Goal: Transaction & Acquisition: Purchase product/service

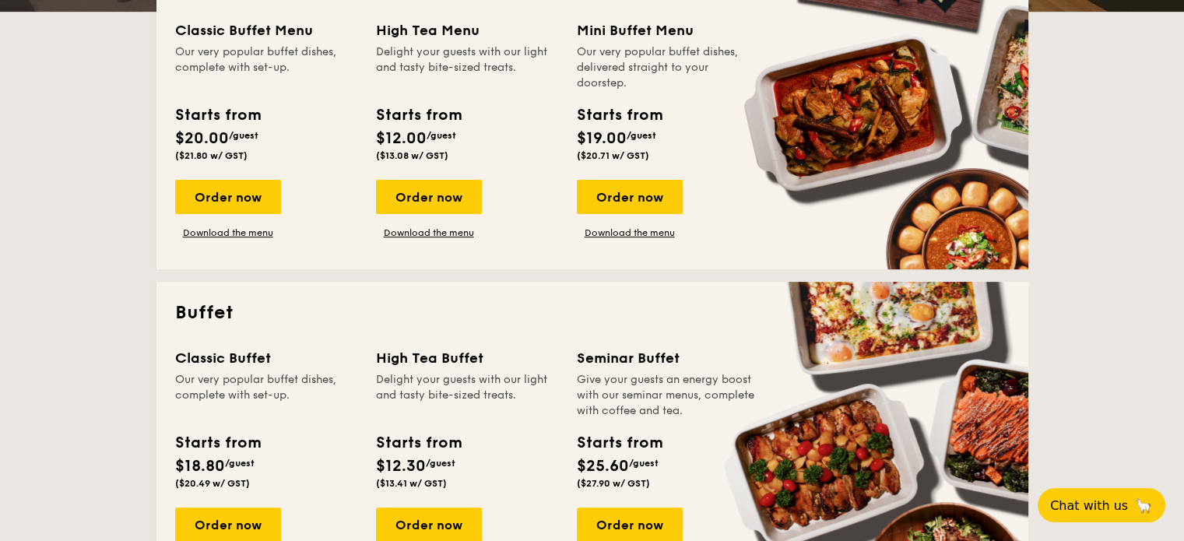
scroll to position [545, 0]
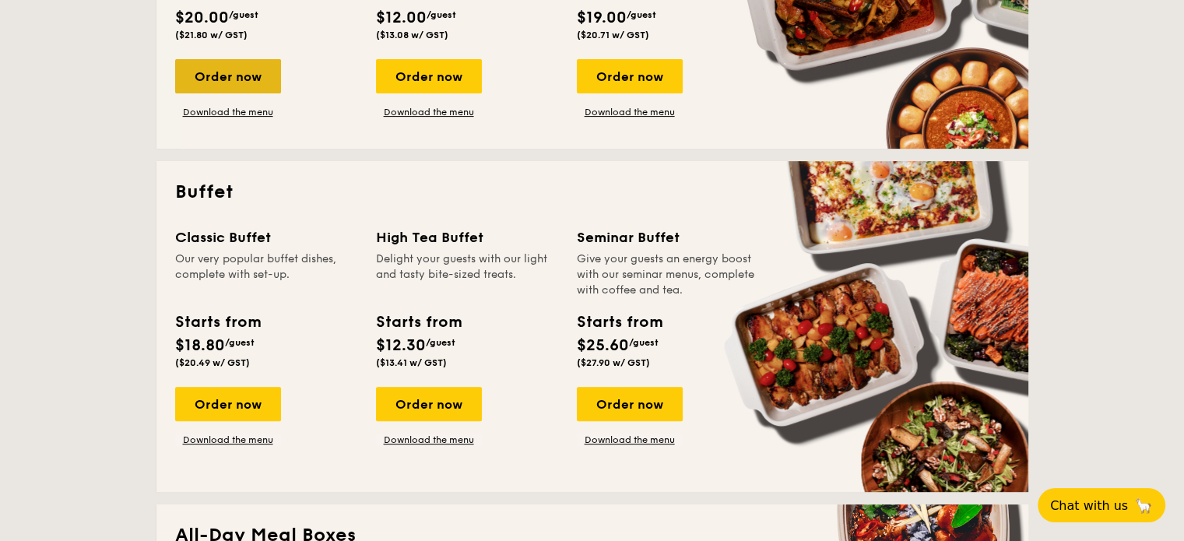
click at [236, 68] on div "Order now" at bounding box center [228, 76] width 106 height 34
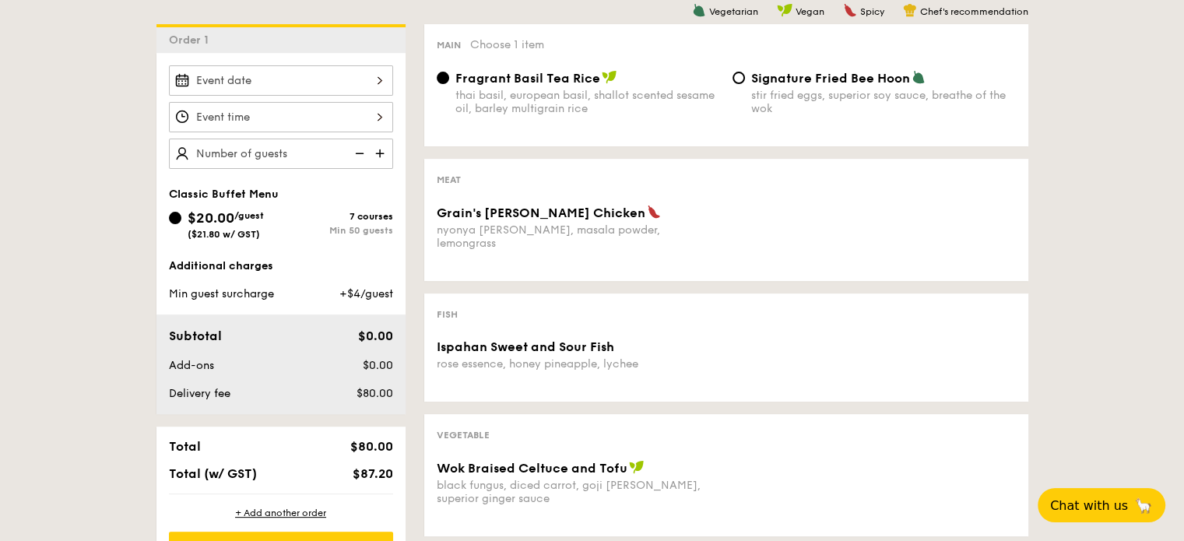
scroll to position [389, 0]
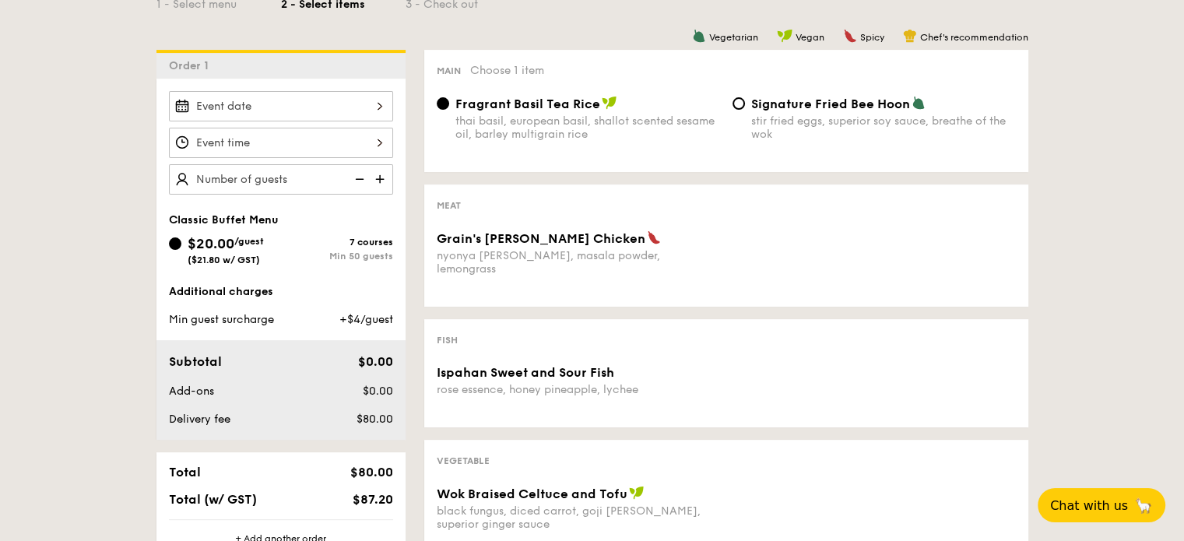
click at [374, 96] on div at bounding box center [281, 106] width 224 height 30
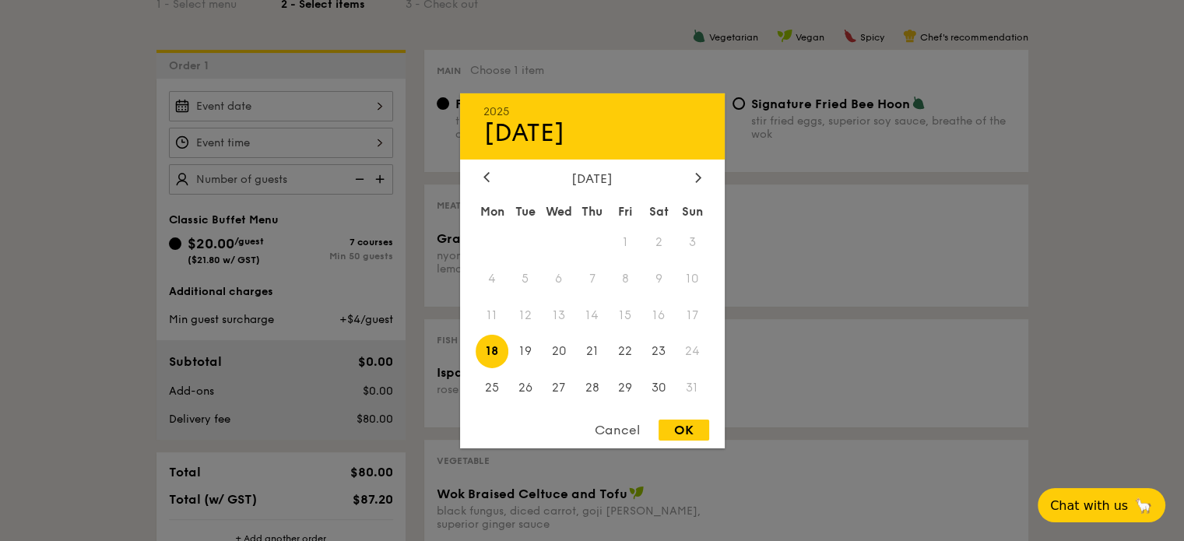
click at [689, 170] on div "[DATE]" at bounding box center [592, 177] width 218 height 15
click at [695, 174] on icon at bounding box center [698, 177] width 6 height 10
click at [596, 423] on div "Cancel" at bounding box center [617, 429] width 76 height 21
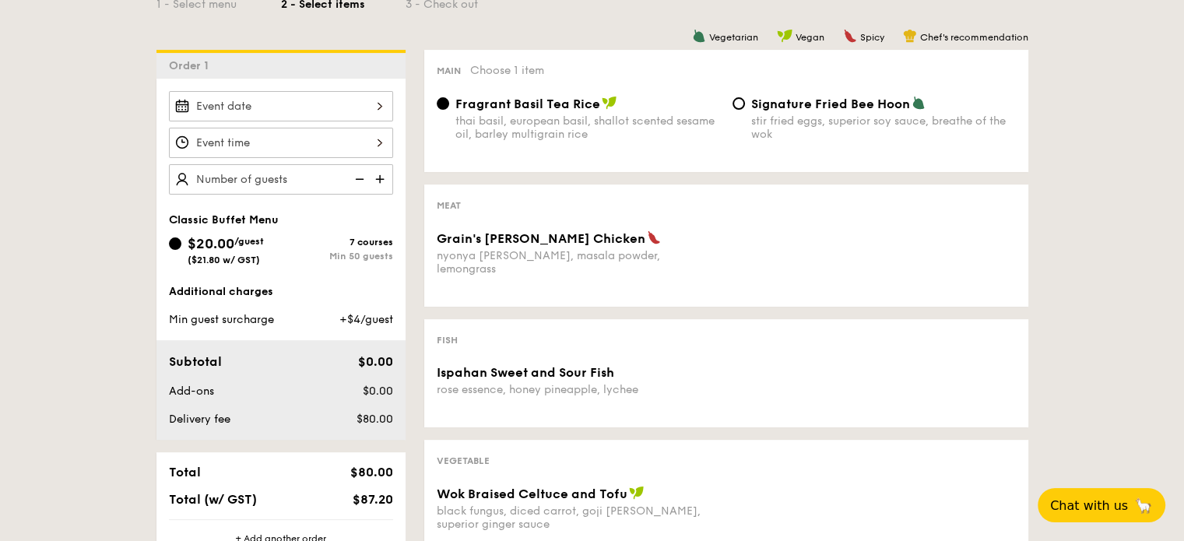
click at [511, 223] on div "Meat Grain's Curry Chicken nyonya curry, masala powder, lemongrass" at bounding box center [726, 245] width 604 height 122
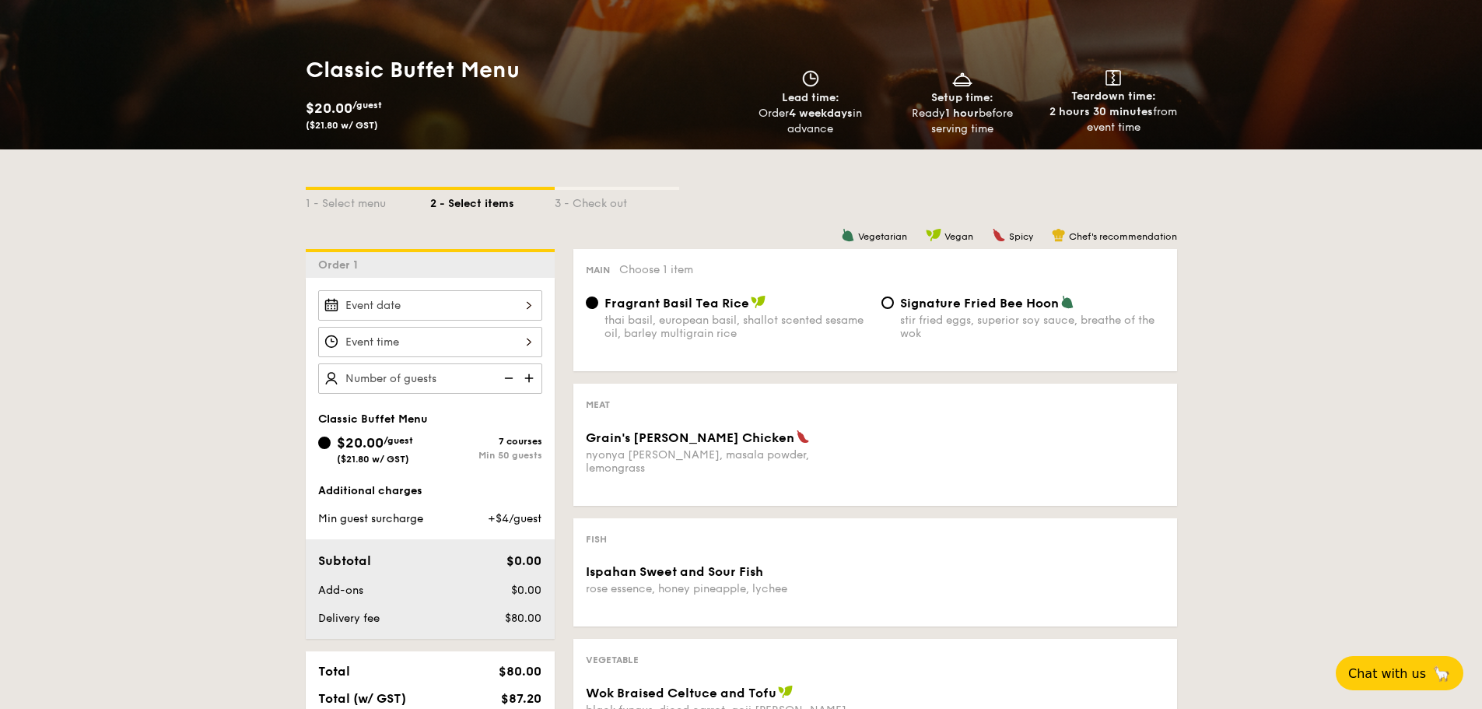
scroll to position [78, 0]
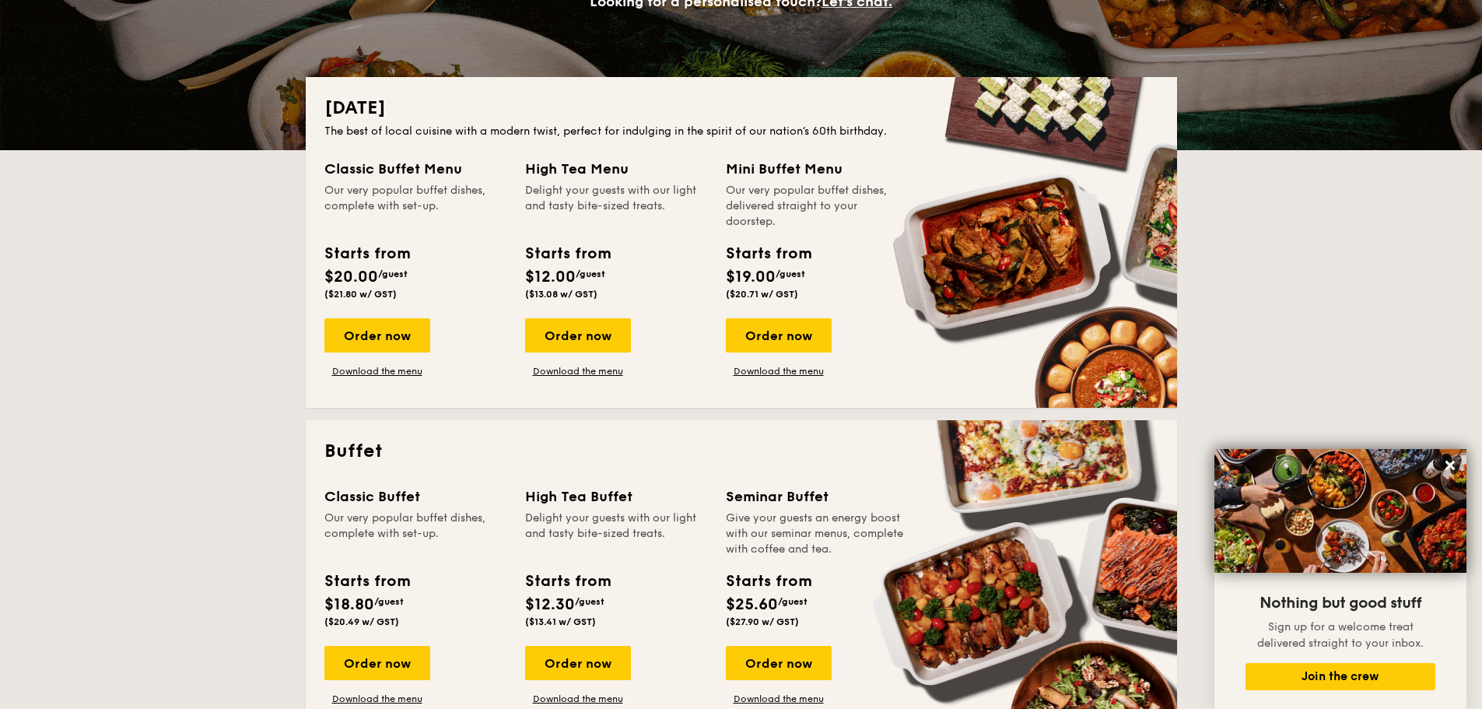
scroll to position [311, 0]
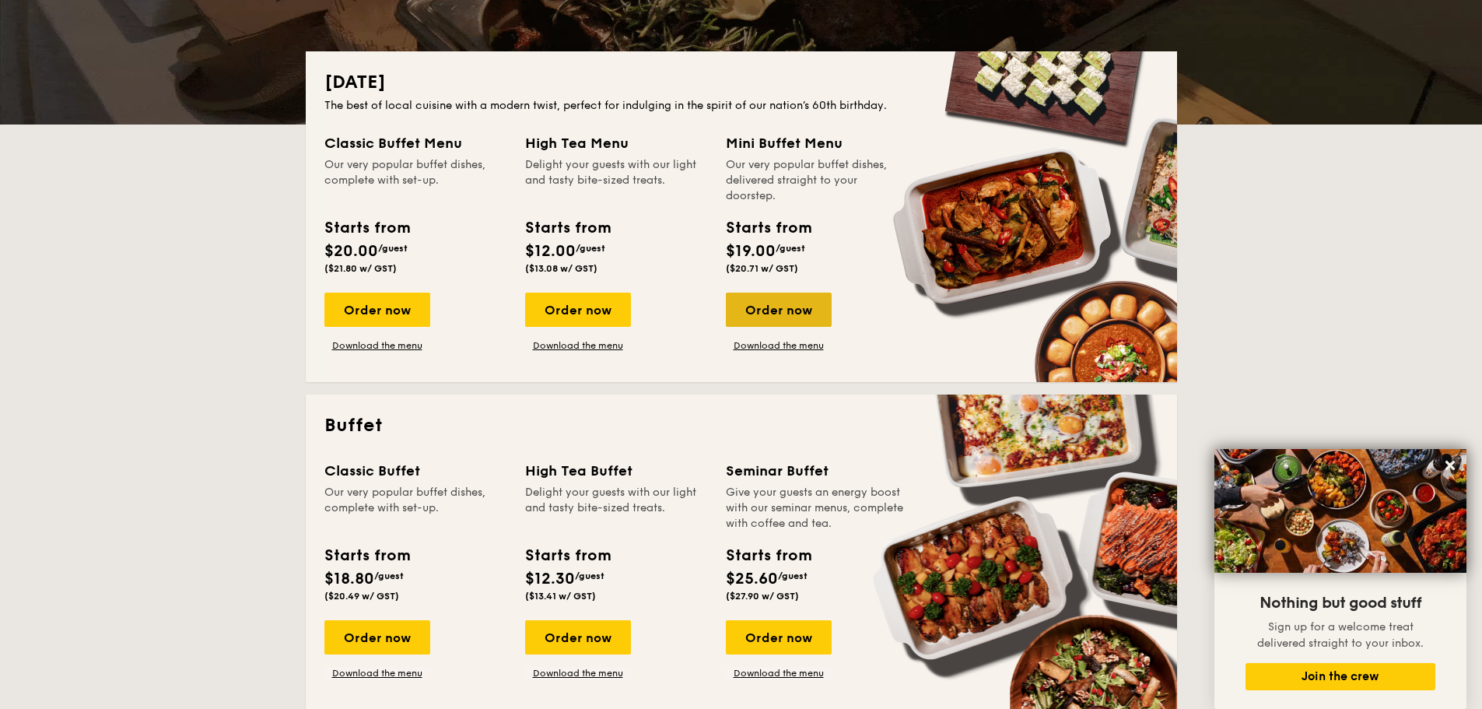
click at [802, 313] on div "Order now" at bounding box center [779, 310] width 106 height 34
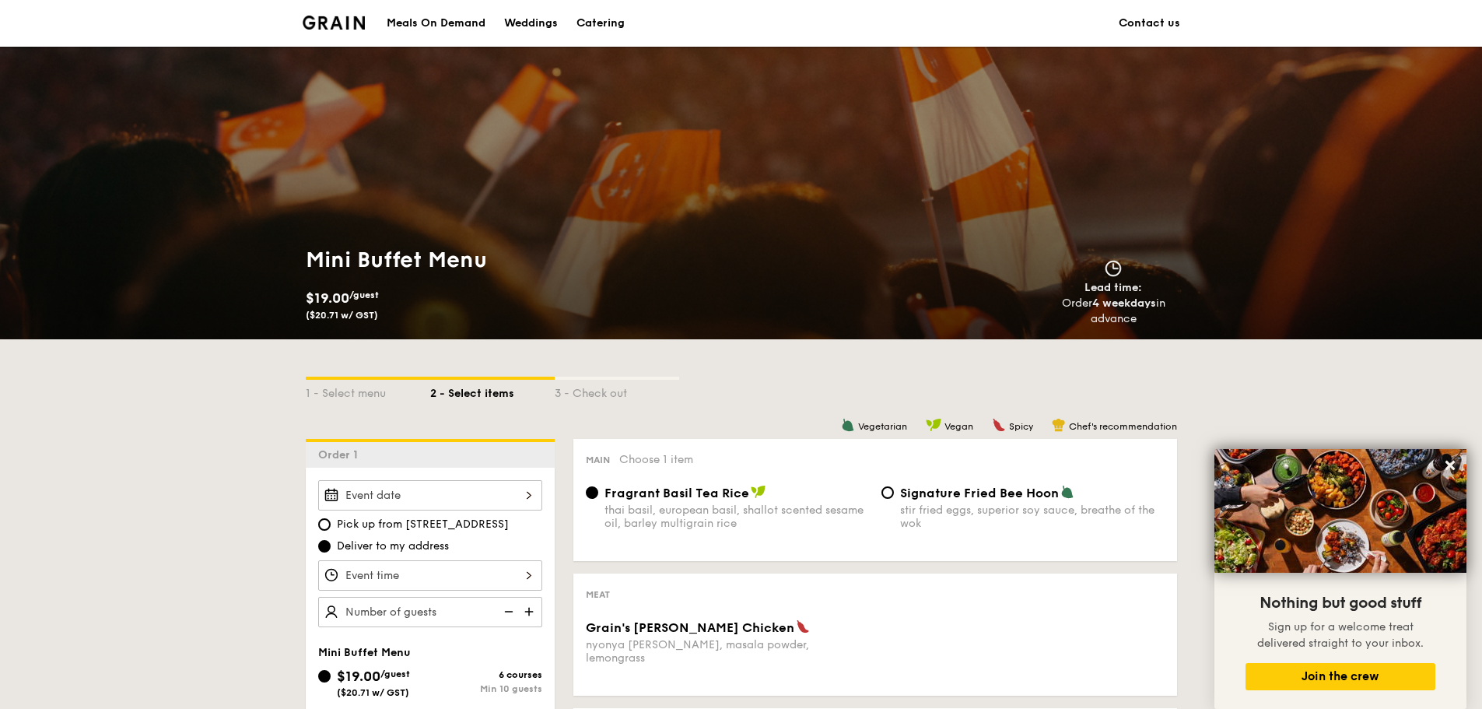
click at [349, 24] on img at bounding box center [334, 23] width 63 height 14
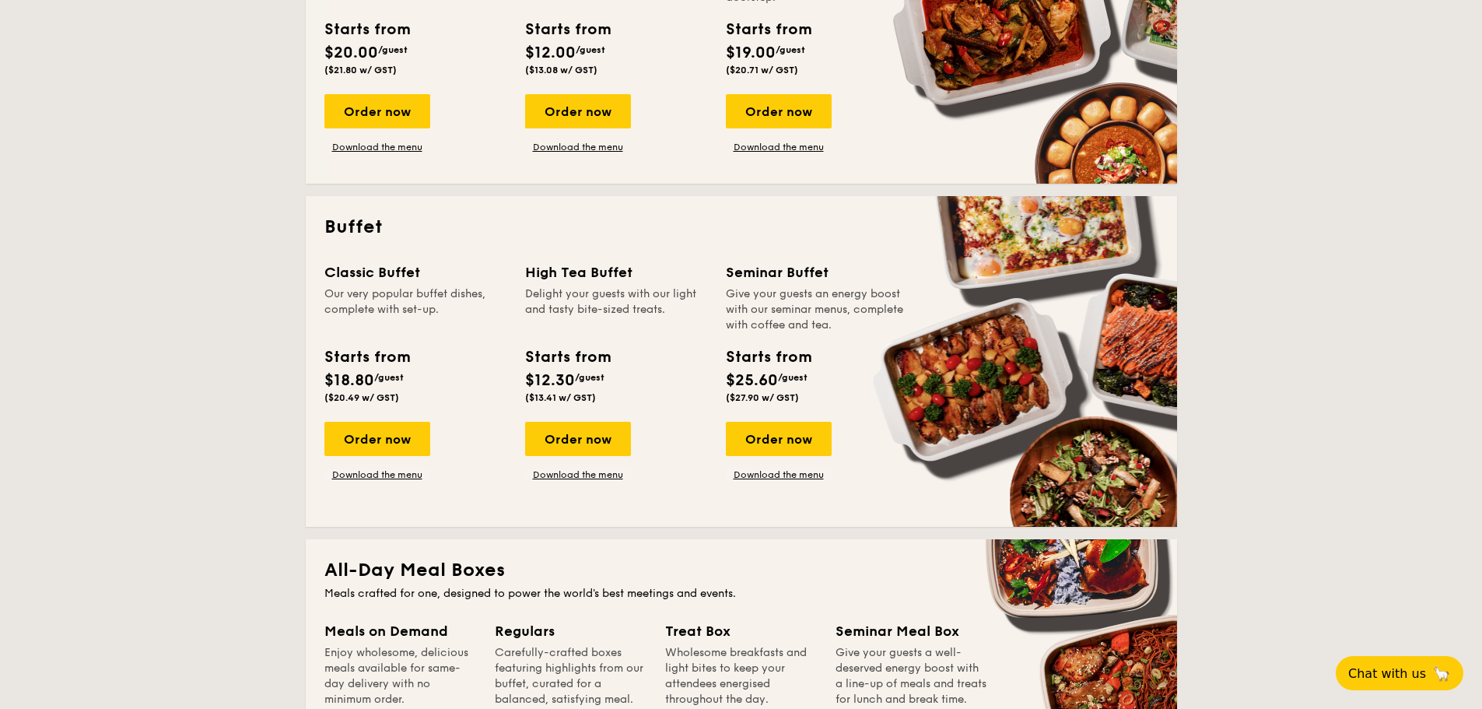
scroll to position [545, 0]
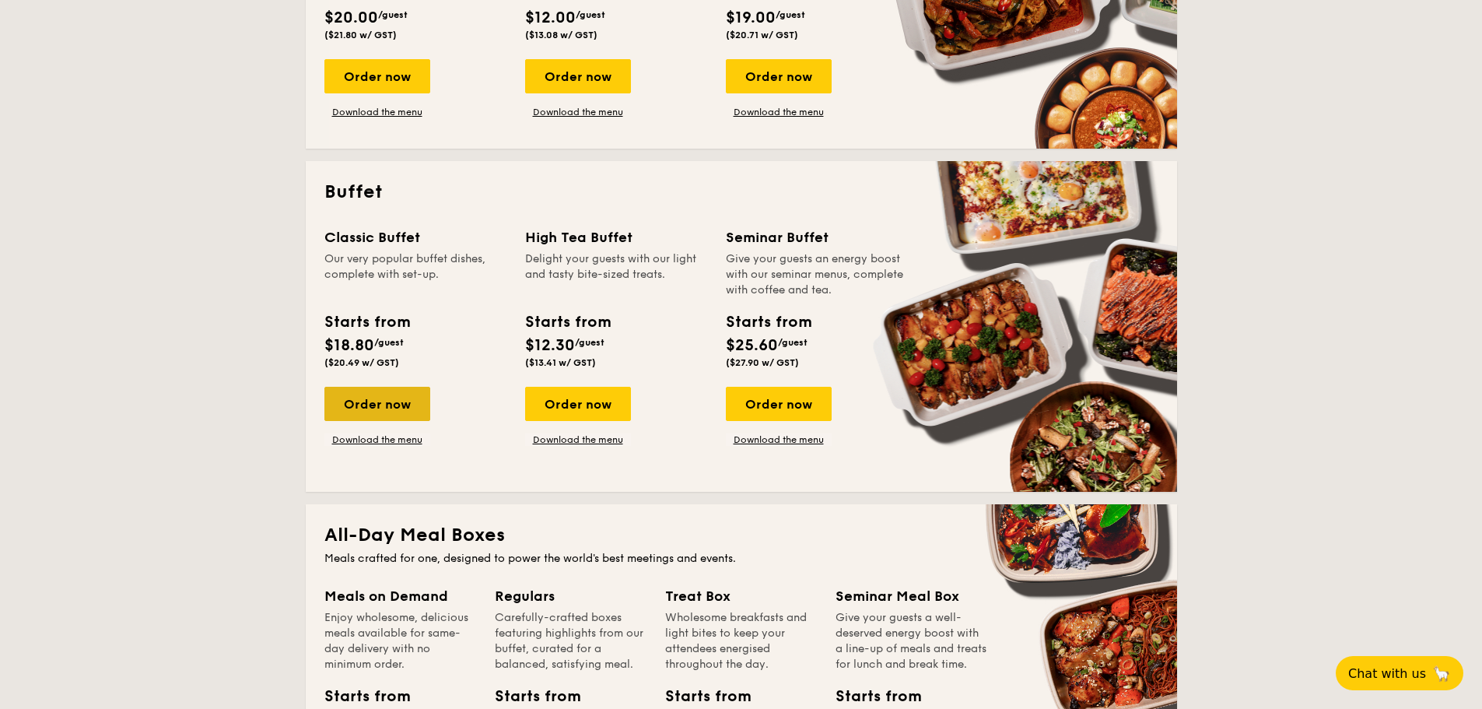
click at [407, 395] on div "Order now" at bounding box center [378, 404] width 106 height 34
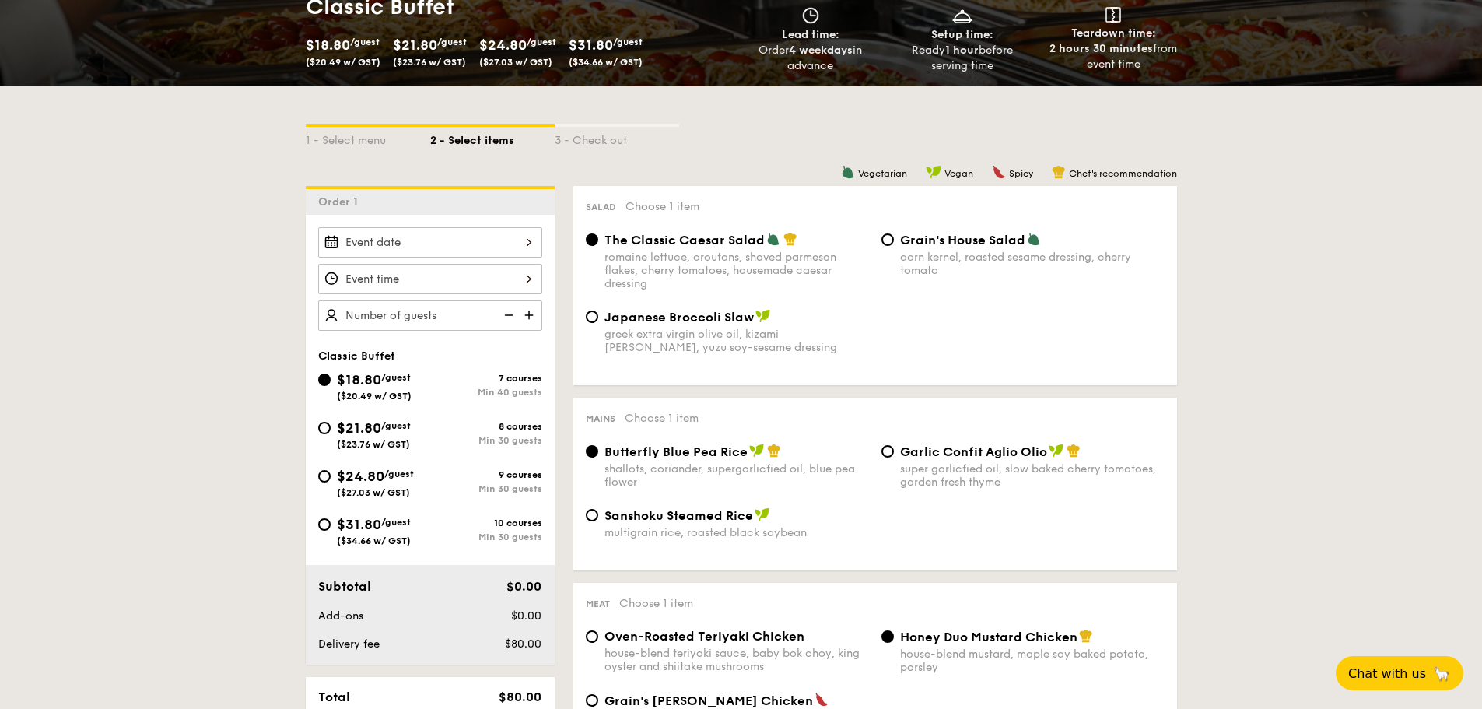
scroll to position [389, 0]
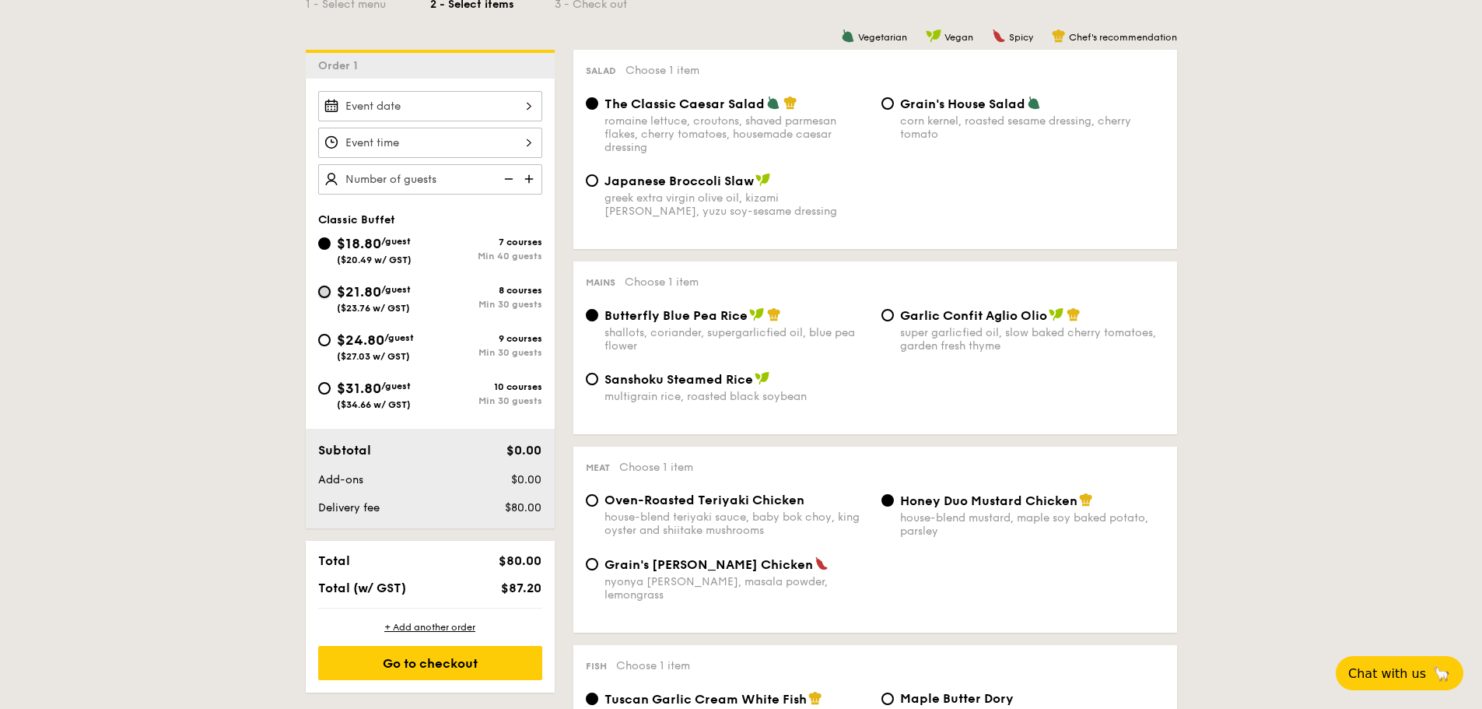
click at [321, 292] on input "$21.80 /guest ($23.76 w/ GST) 8 courses Min 30 guests" at bounding box center [324, 292] width 12 height 12
radio input "true"
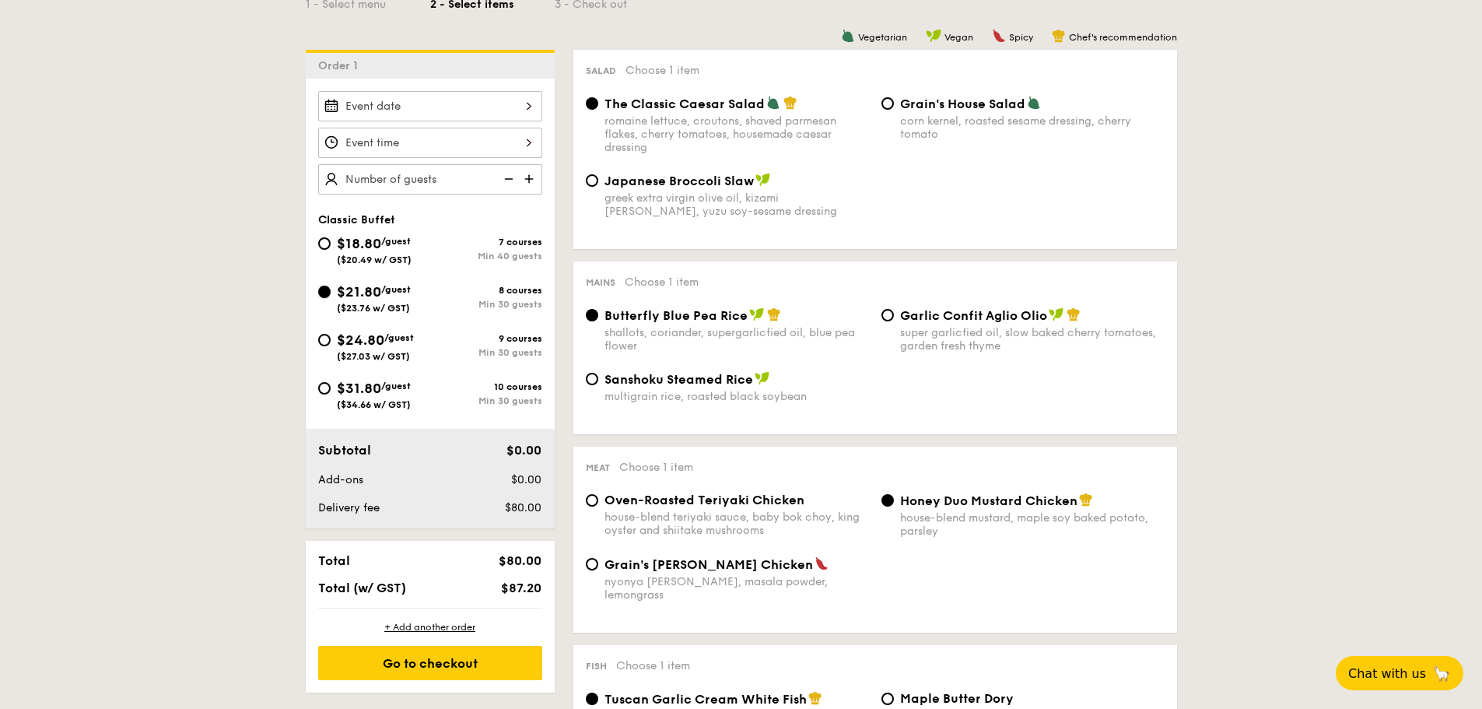
radio input "true"
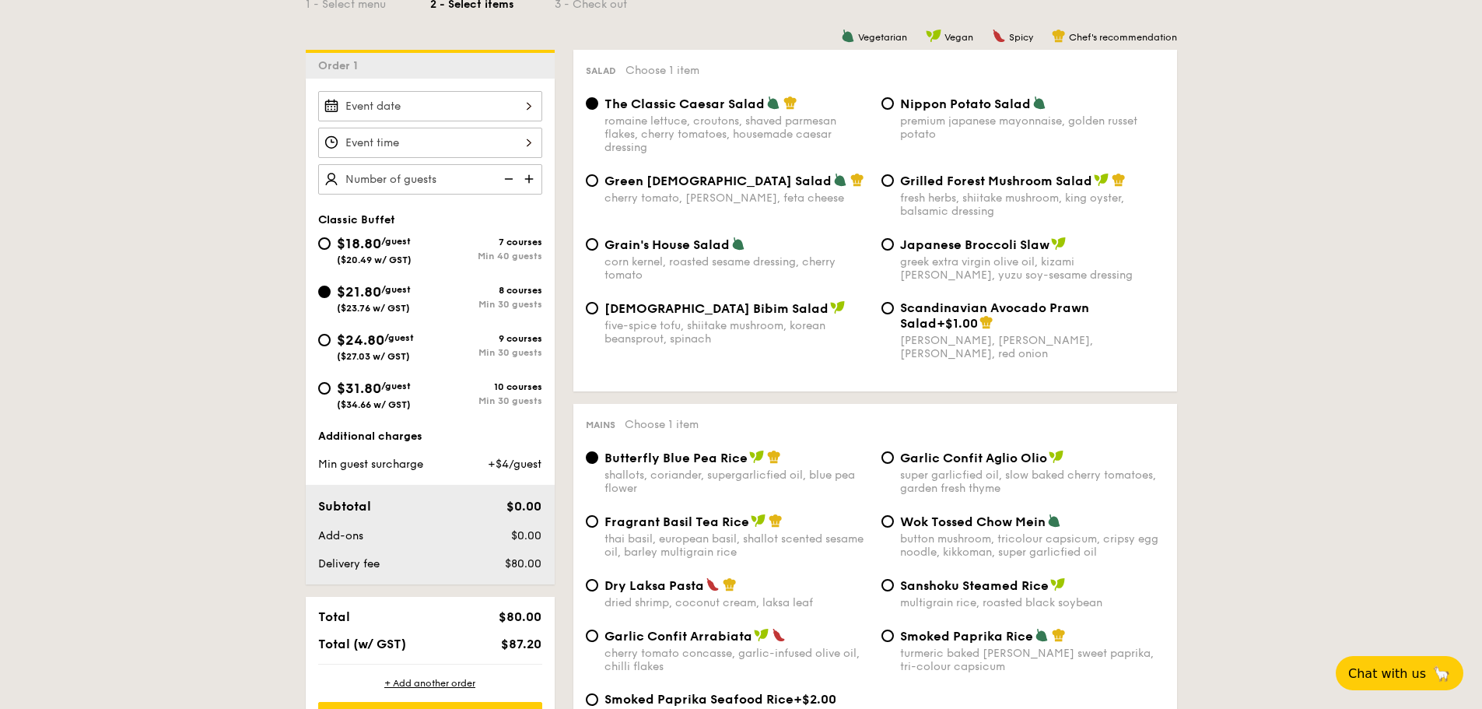
click at [458, 98] on div at bounding box center [430, 106] width 224 height 30
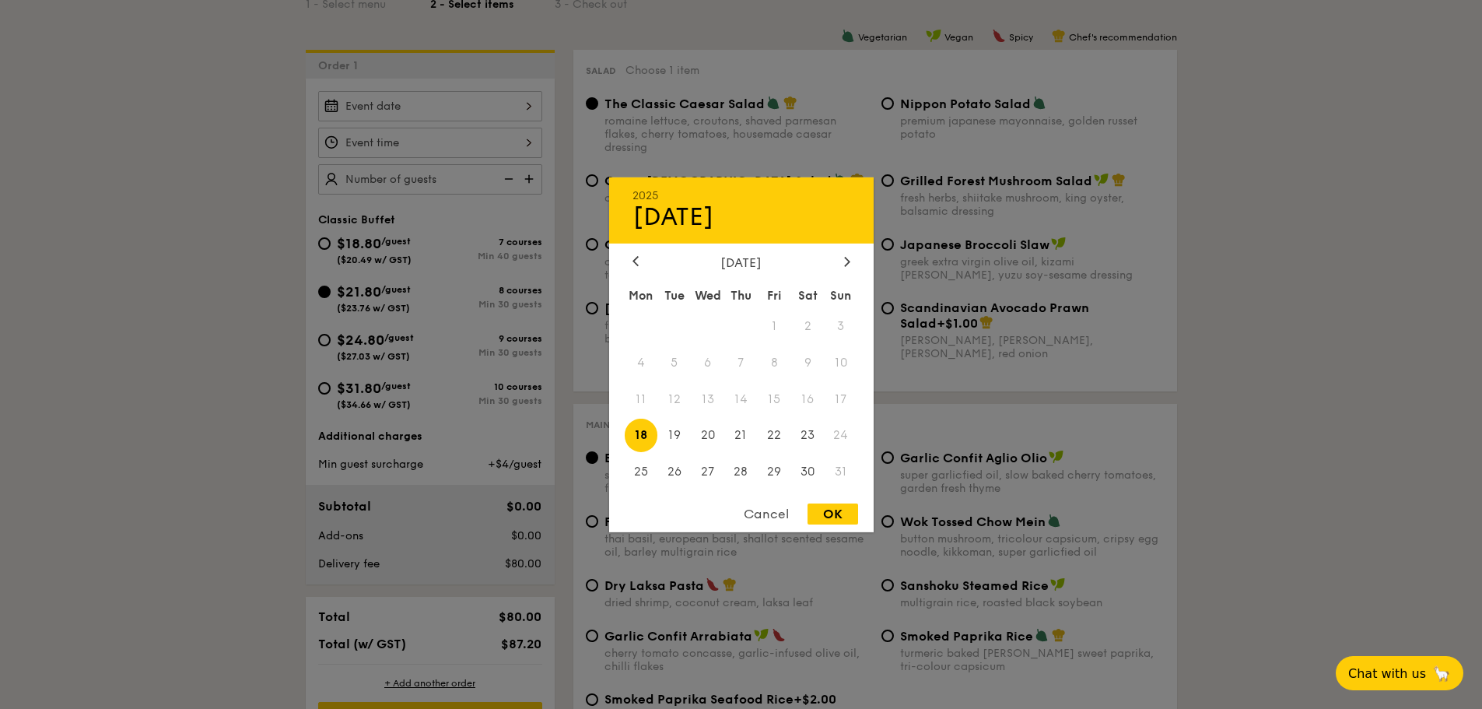
click at [838, 255] on div "[DATE]" at bounding box center [742, 261] width 218 height 15
click at [842, 258] on div at bounding box center [847, 261] width 14 height 15
click at [781, 327] on span "3" at bounding box center [774, 325] width 33 height 33
click at [832, 513] on div "OK" at bounding box center [833, 513] width 51 height 21
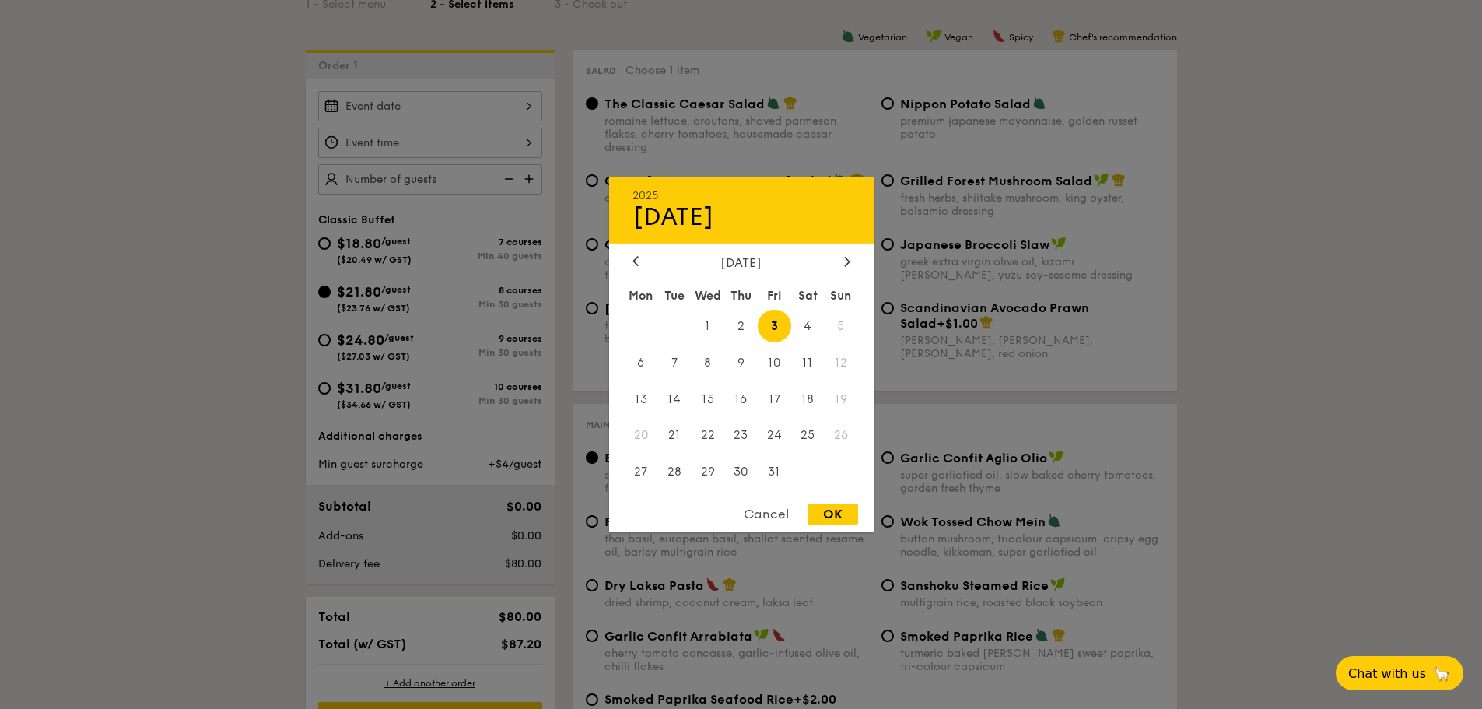
type input "[DATE]"
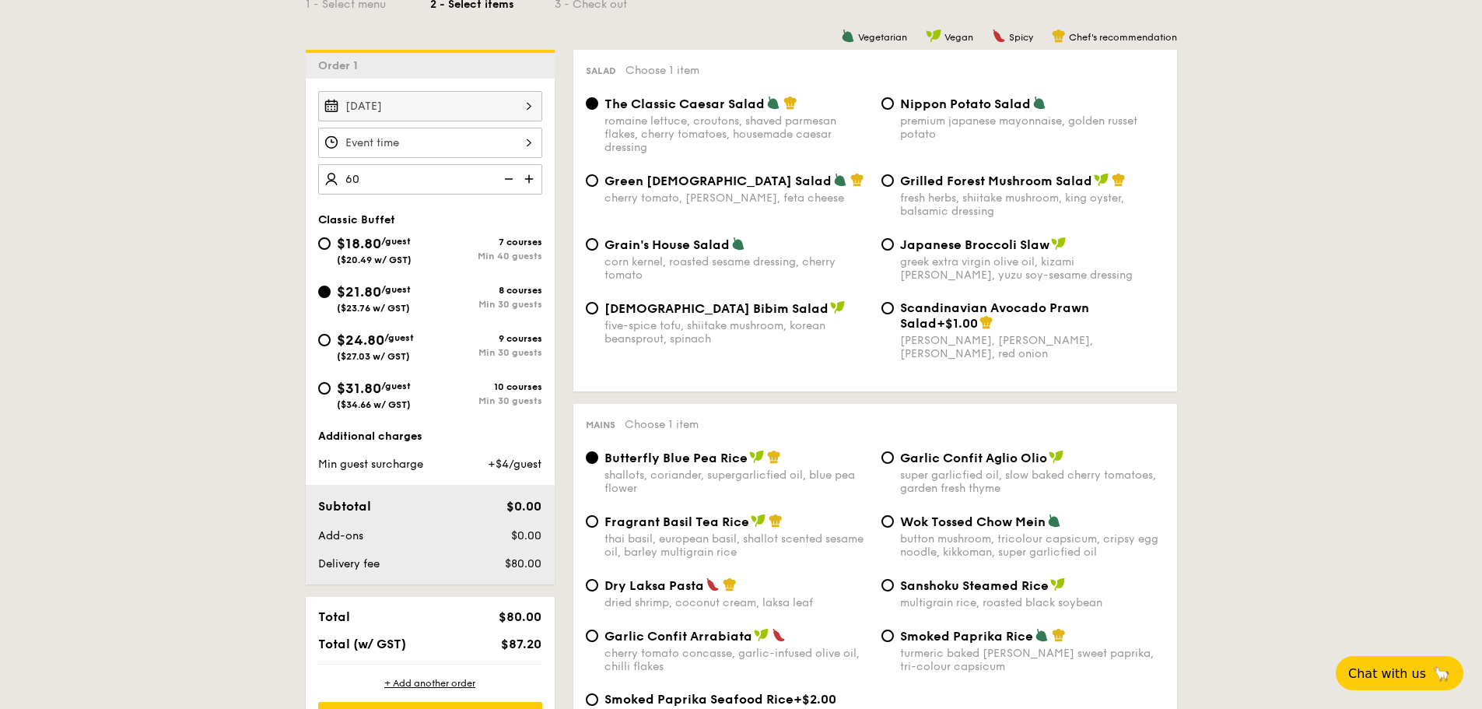
type input "60 guests"
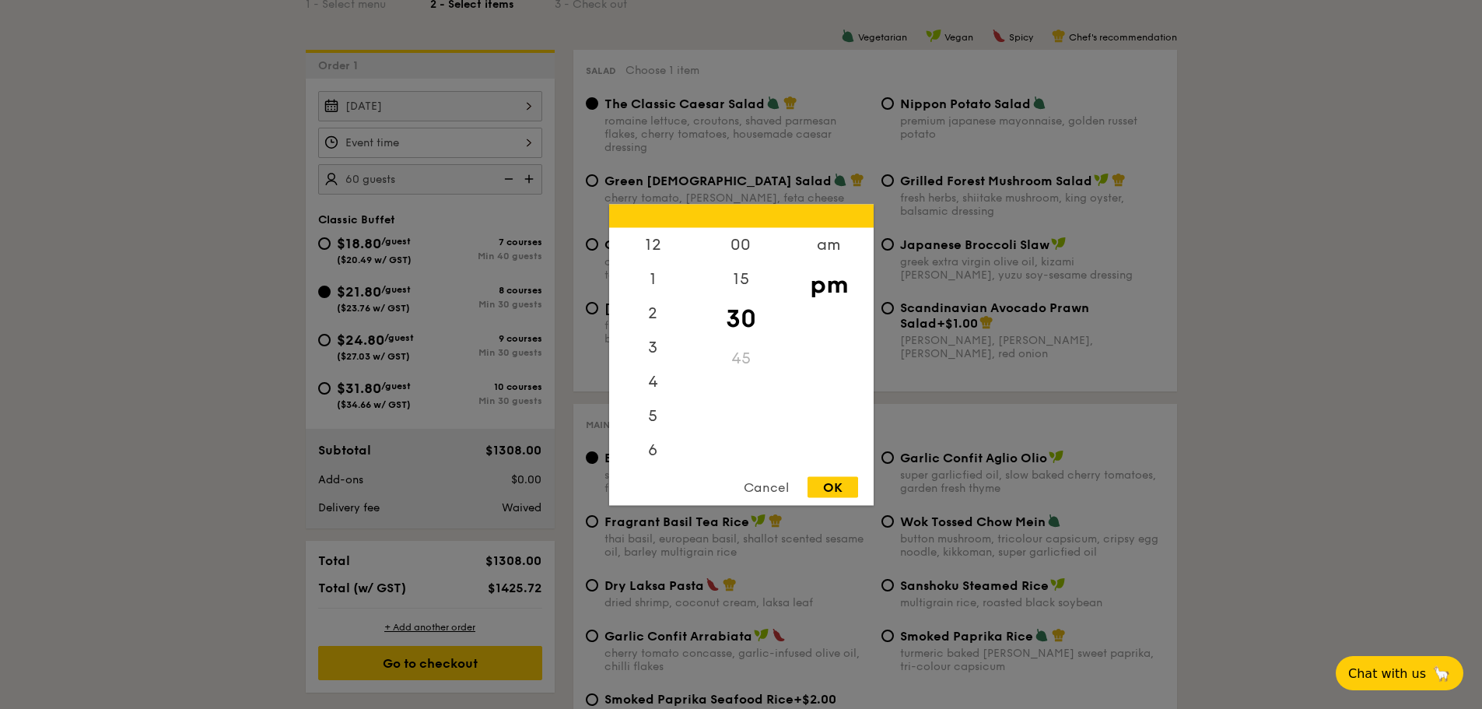
click at [491, 139] on div "12 1 2 3 4 5 6 7 8 9 10 11 00 15 30 45 am pm Cancel OK" at bounding box center [430, 143] width 224 height 30
click at [652, 251] on div "2" at bounding box center [653, 249] width 88 height 45
click at [661, 239] on div "12" at bounding box center [653, 249] width 88 height 45
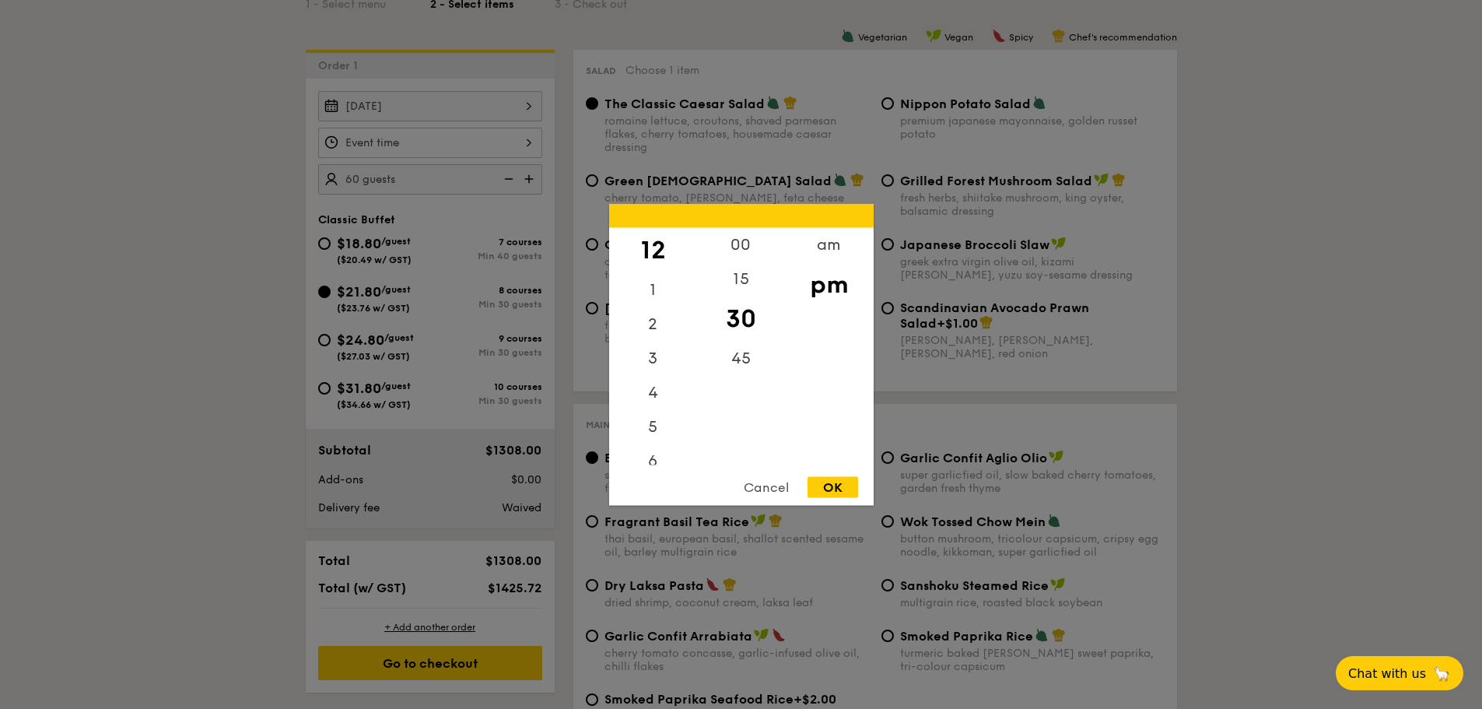
click at [832, 479] on div "OK" at bounding box center [833, 486] width 51 height 21
type input "12:30PM"
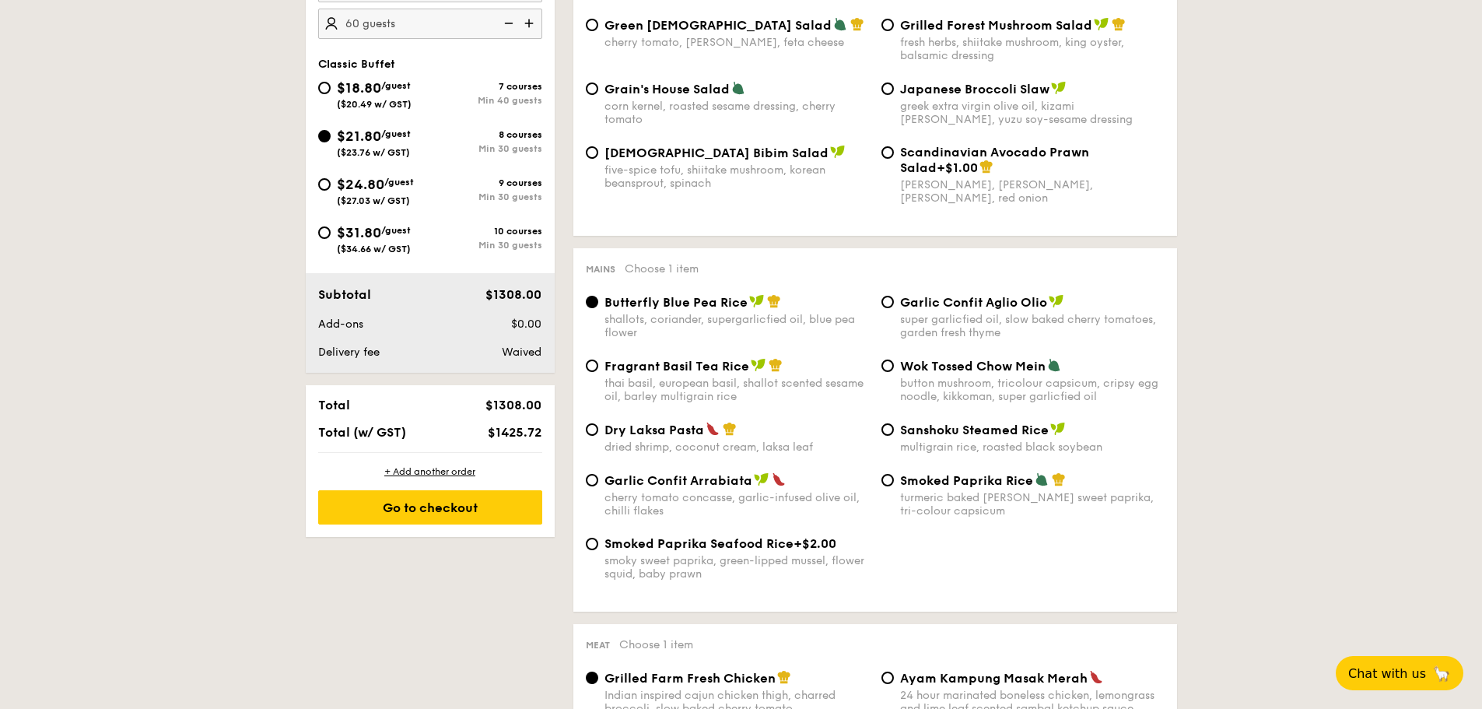
click at [738, 363] on span "Fragrant Basil Tea Rice" at bounding box center [677, 366] width 145 height 15
click at [598, 363] on input "Fragrant Basil Tea Rice thai basil, european basil, shallot scented sesame oil,…" at bounding box center [592, 366] width 12 height 12
radio input "true"
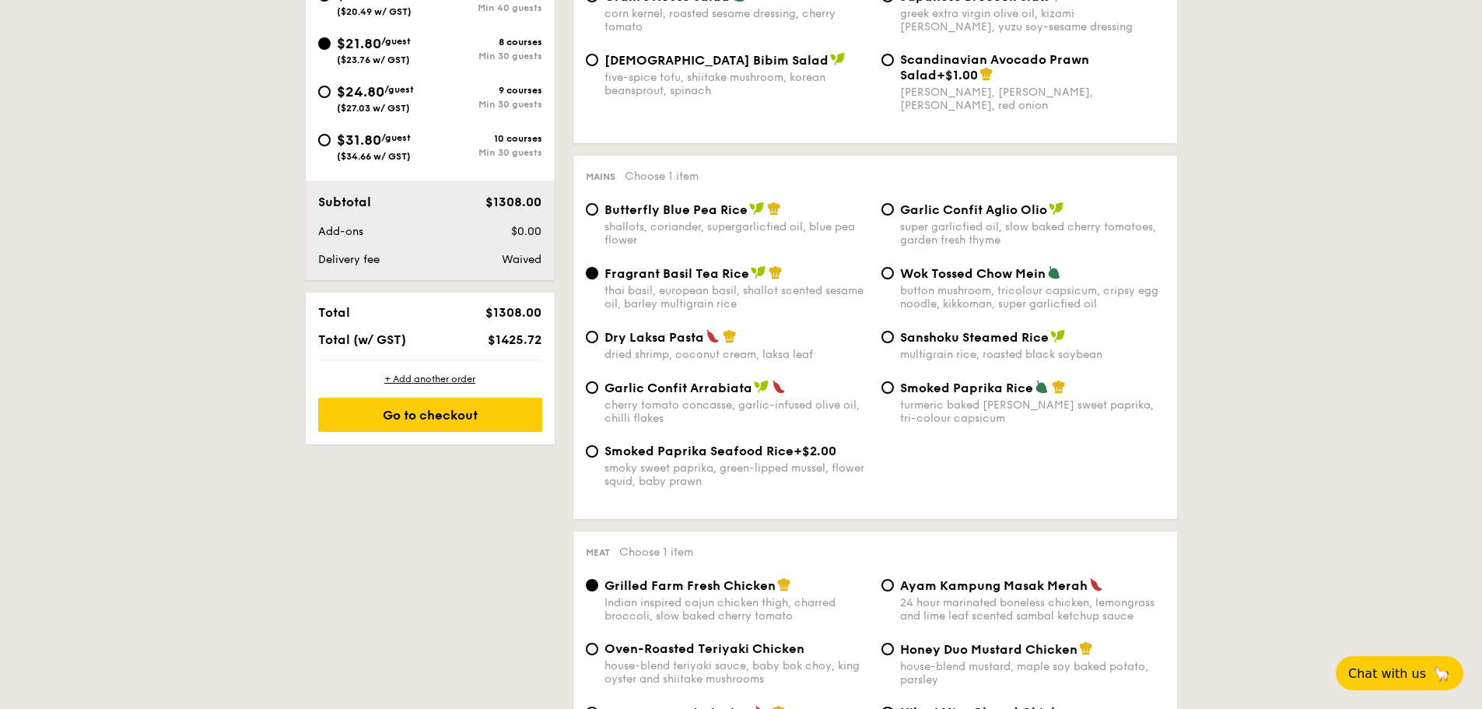
scroll to position [778, 0]
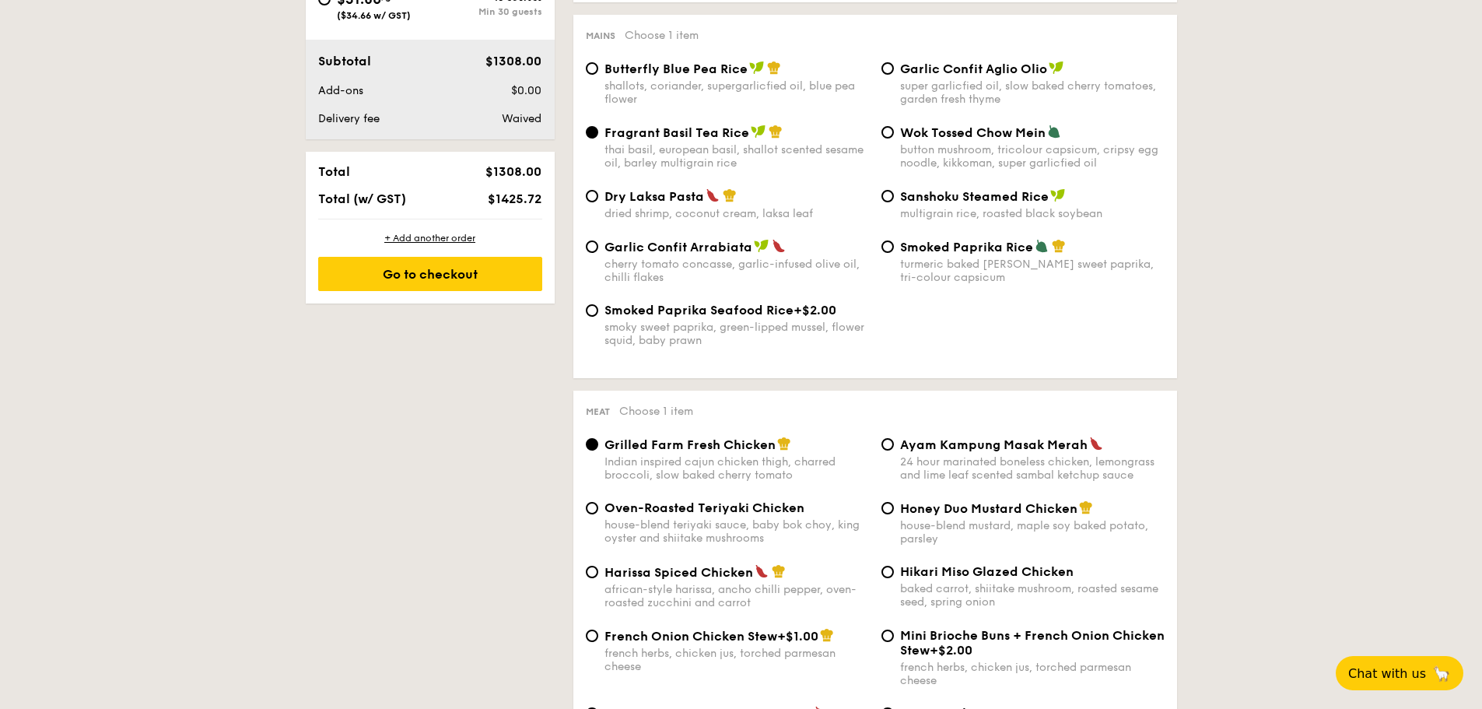
click at [734, 500] on span "Oven-Roasted Teriyaki Chicken" at bounding box center [705, 507] width 200 height 15
click at [598, 502] on input "Oven-Roasted Teriyaki Chicken house-blend teriyaki sauce, baby bok choy, king o…" at bounding box center [592, 508] width 12 height 12
radio input "true"
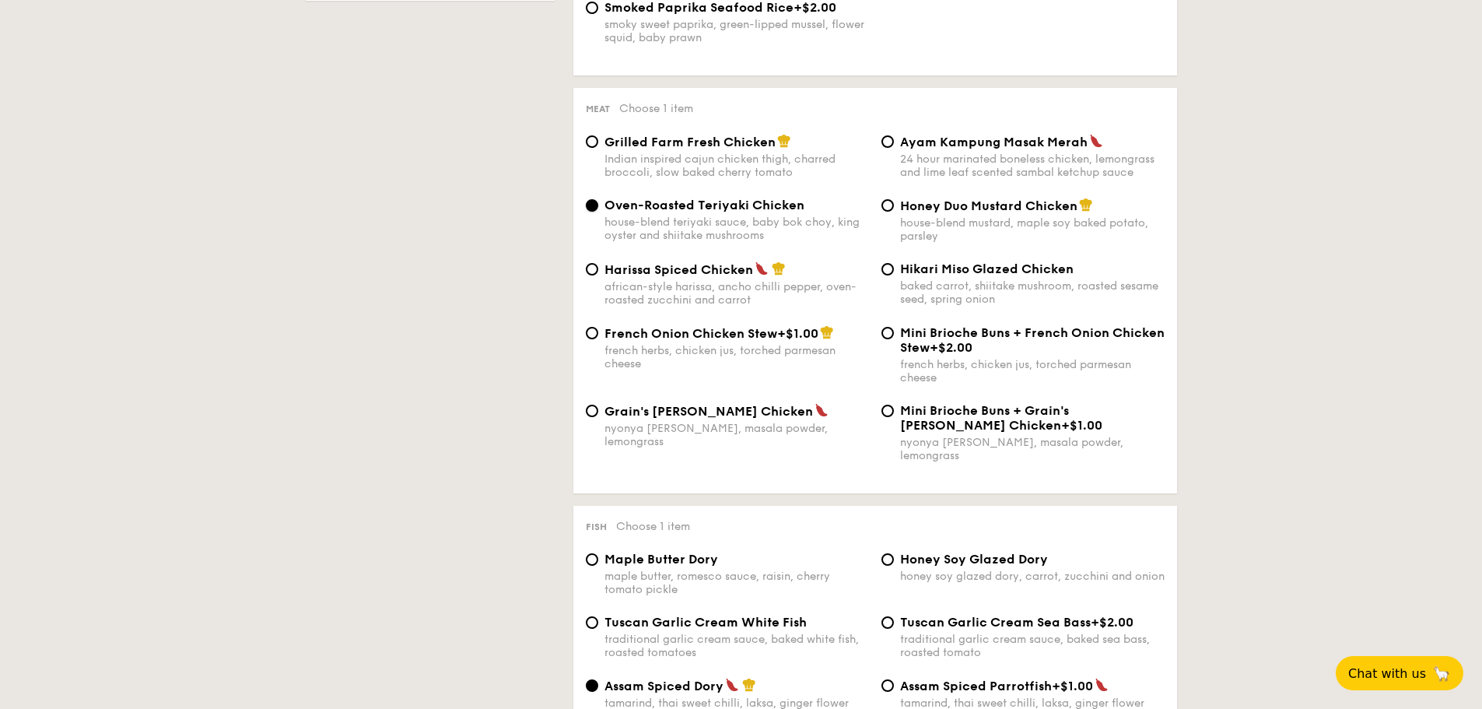
scroll to position [1089, 0]
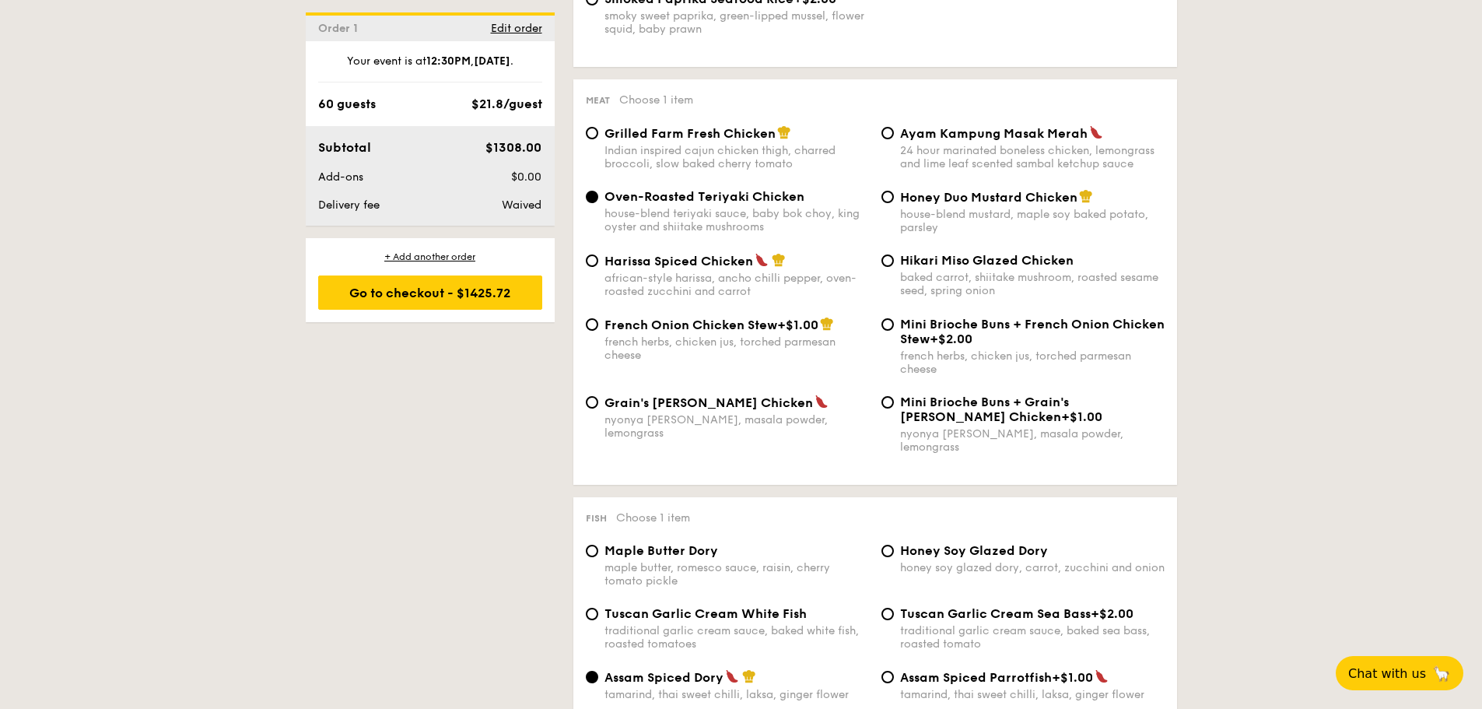
click at [689, 543] on span "Maple Butter Dory" at bounding box center [662, 550] width 114 height 15
click at [598, 545] on input "Maple Butter Dory maple butter, romesco sauce, raisin, cherry tomato pickle" at bounding box center [592, 551] width 12 height 12
radio input "true"
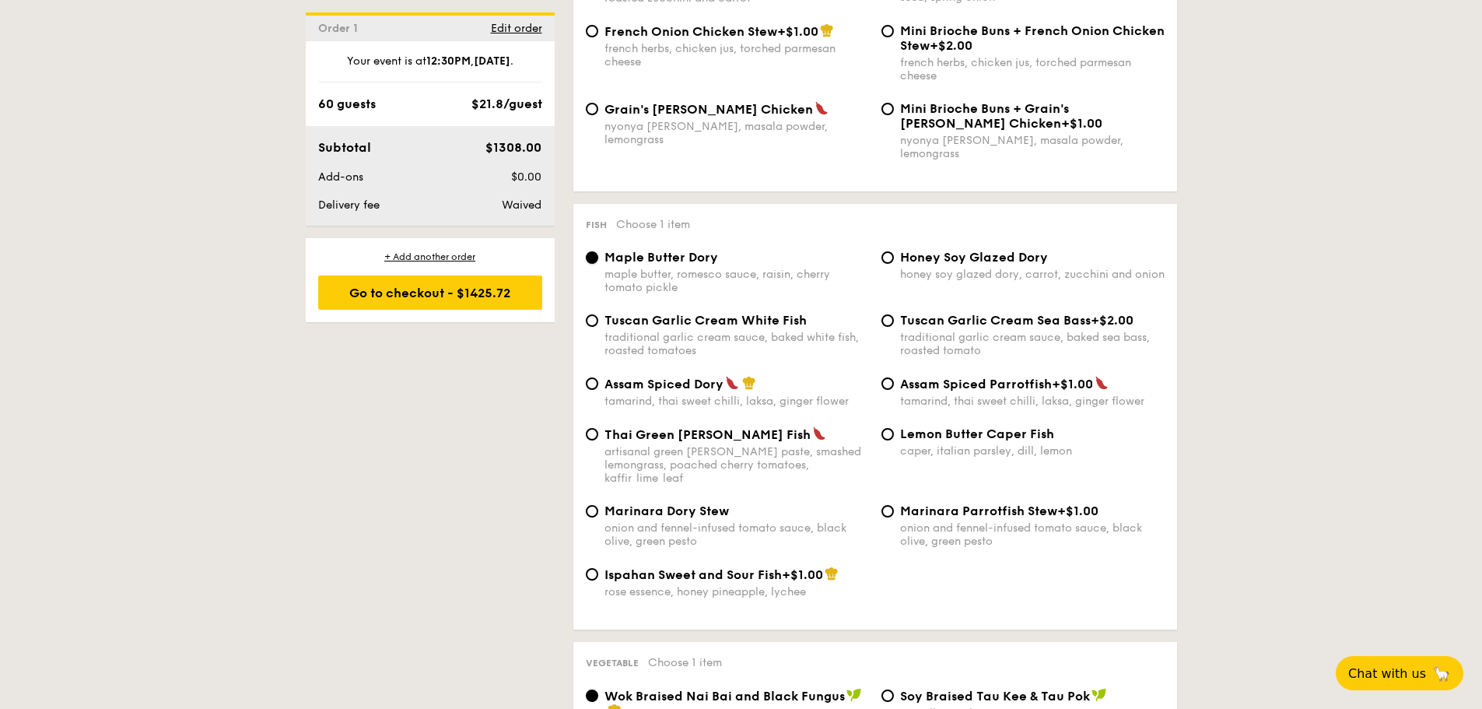
scroll to position [1556, 0]
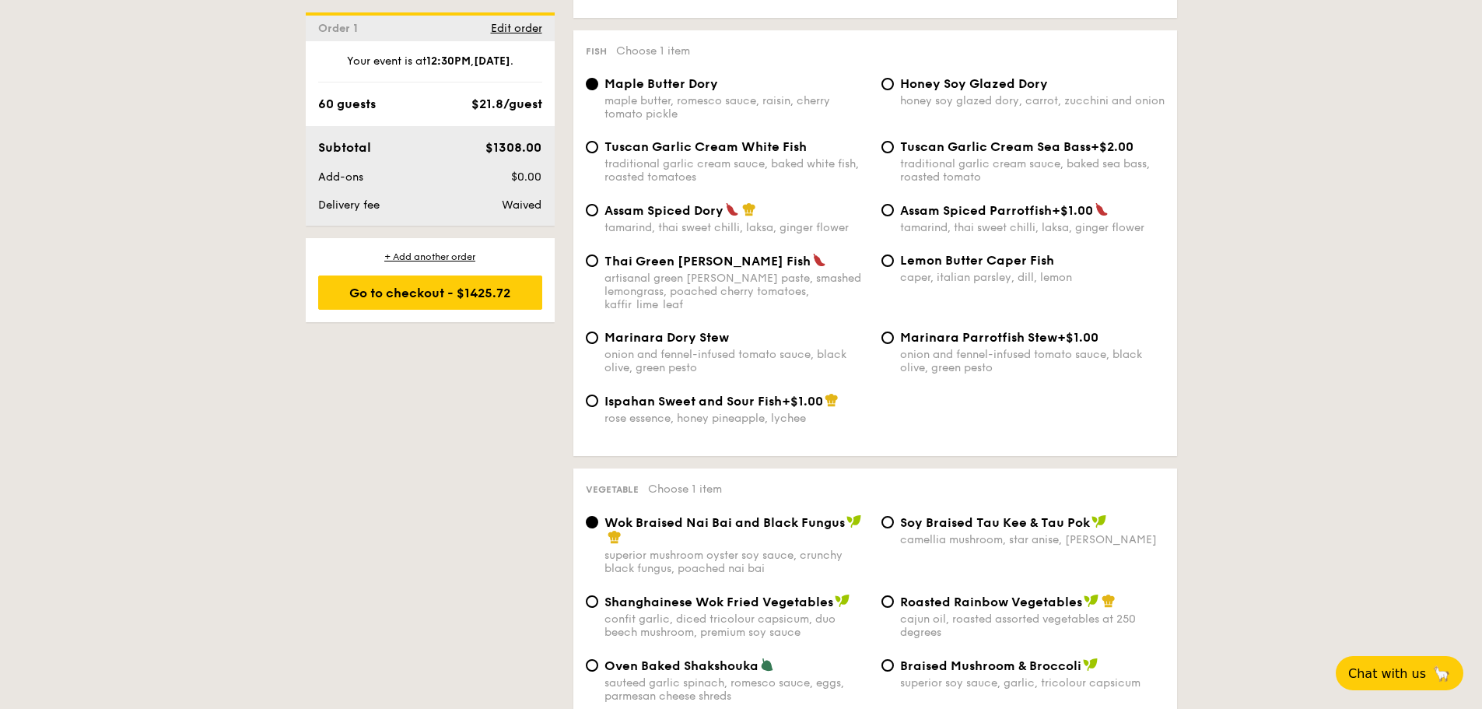
click at [701, 595] on span "Shanghainese Wok Fried Vegetables" at bounding box center [719, 602] width 229 height 15
click at [598, 595] on input "Shanghainese Wok Fried Vegetables confit garlic, diced tricolour capsicum, duo …" at bounding box center [592, 601] width 12 height 12
radio input "true"
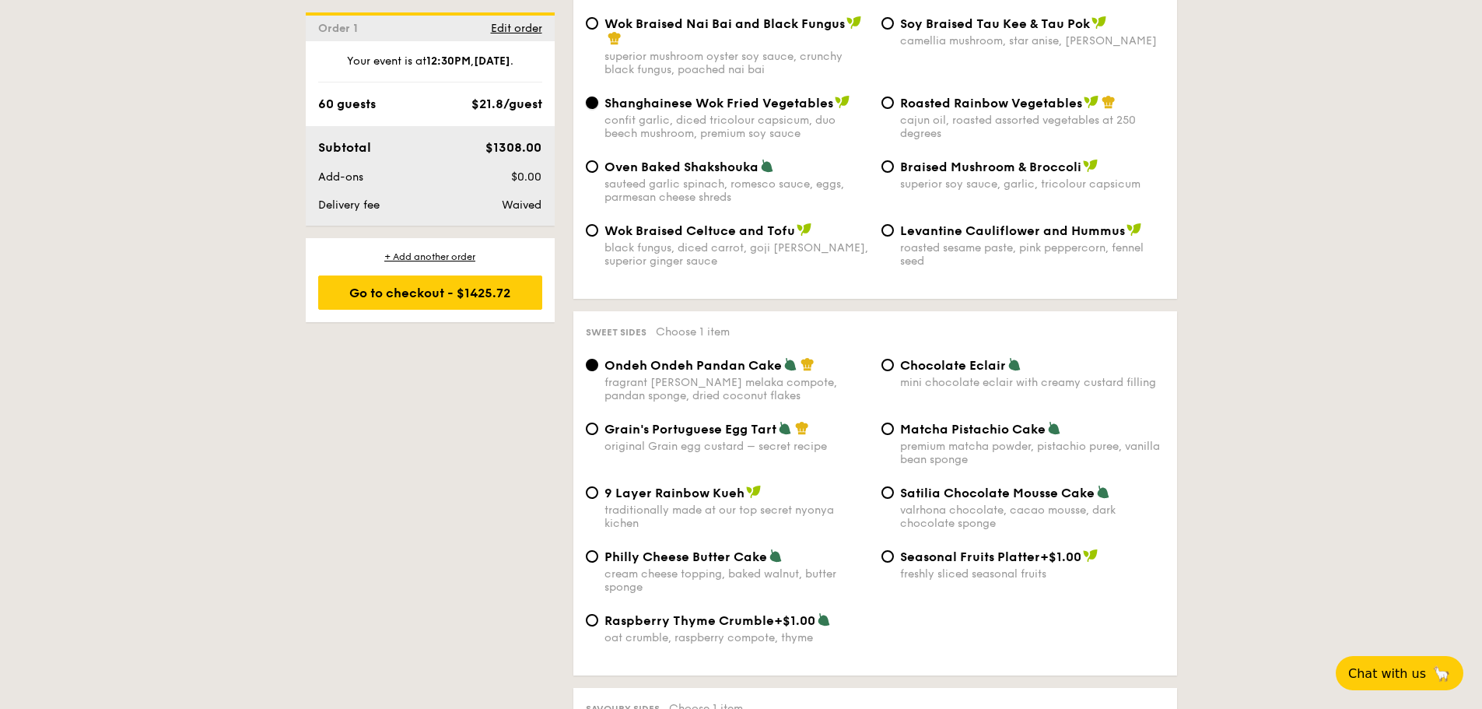
scroll to position [2179, 0]
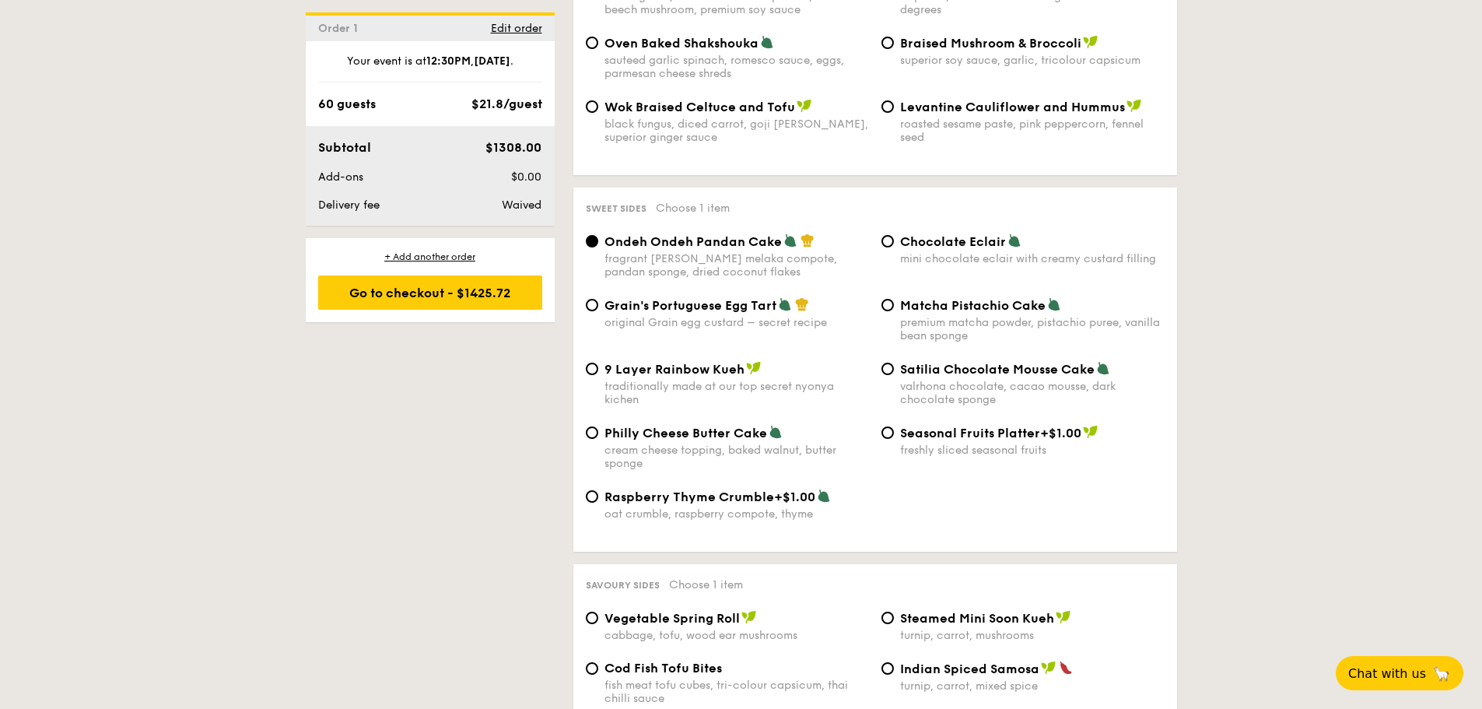
click at [671, 298] on span "Grain's Portuguese Egg Tart" at bounding box center [691, 305] width 172 height 15
click at [598, 299] on input "Grain's Portuguese Egg Tart original Grain egg custard – secret recipe" at bounding box center [592, 305] width 12 height 12
radio input "true"
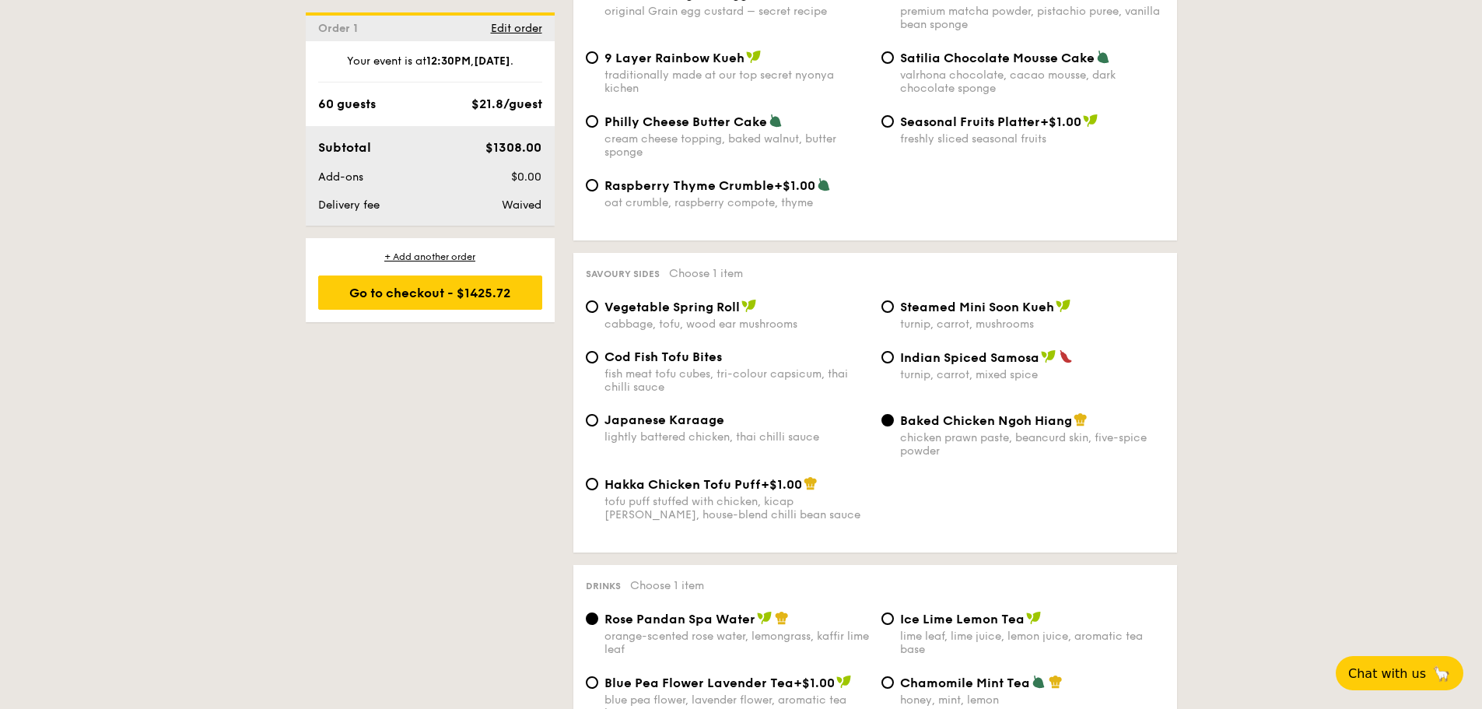
click at [663, 412] on span "Japanese Karaage" at bounding box center [665, 419] width 120 height 15
click at [598, 414] on input "Japanese Karaage lightly battered chicken, thai chilli sauce" at bounding box center [592, 420] width 12 height 12
radio input "true"
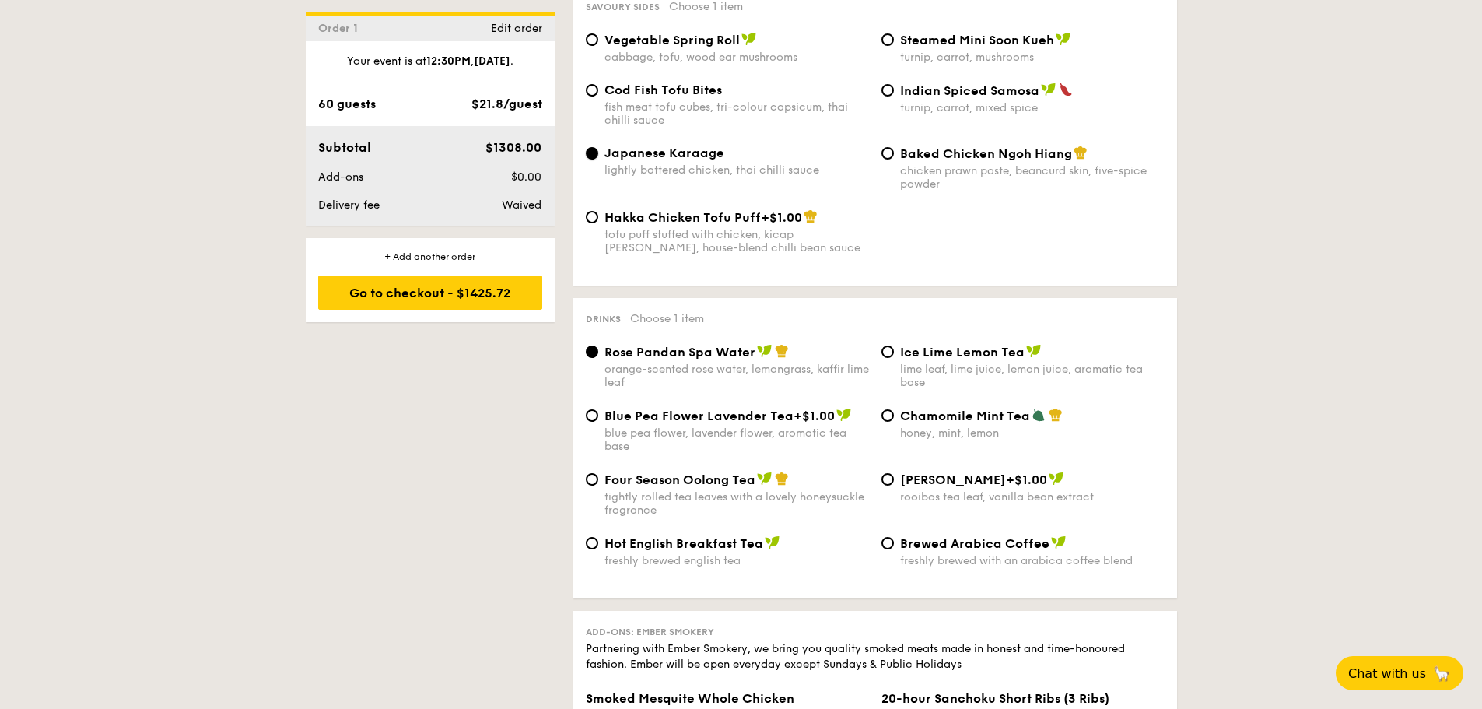
scroll to position [2724, 0]
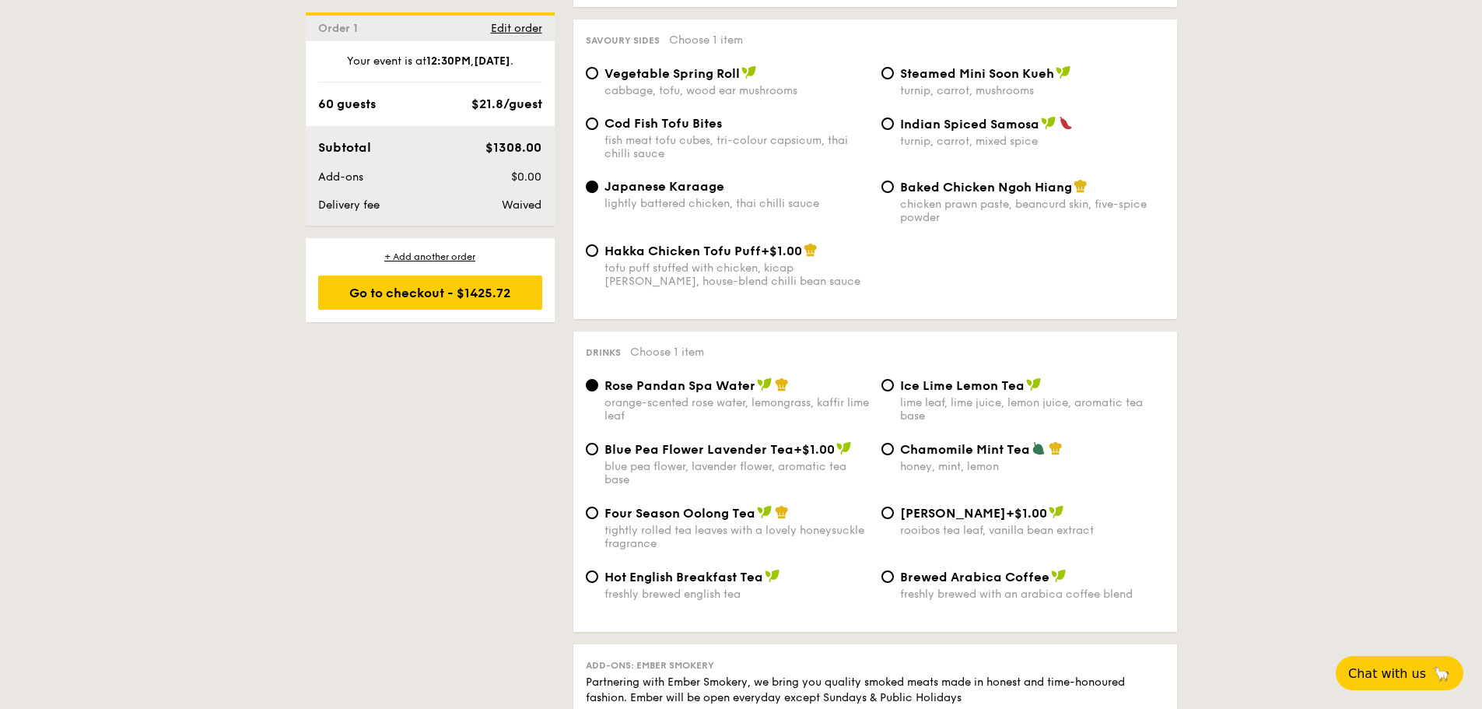
click at [917, 378] on span "Ice Lime Lemon Tea" at bounding box center [962, 385] width 125 height 15
click at [894, 379] on input "Ice Lime Lemon Tea lime leaf, lime juice, lemon juice, aromatic tea base" at bounding box center [888, 385] width 12 height 12
radio input "true"
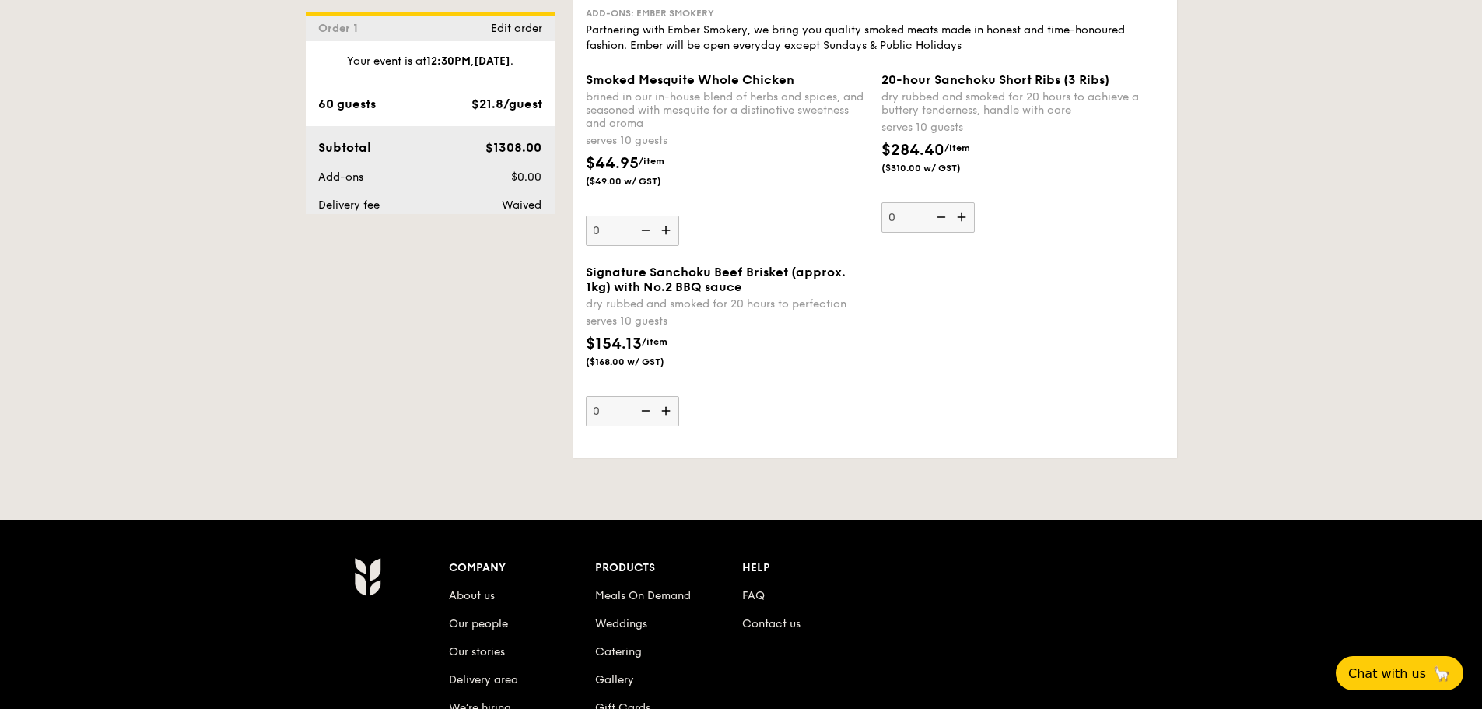
scroll to position [3048, 0]
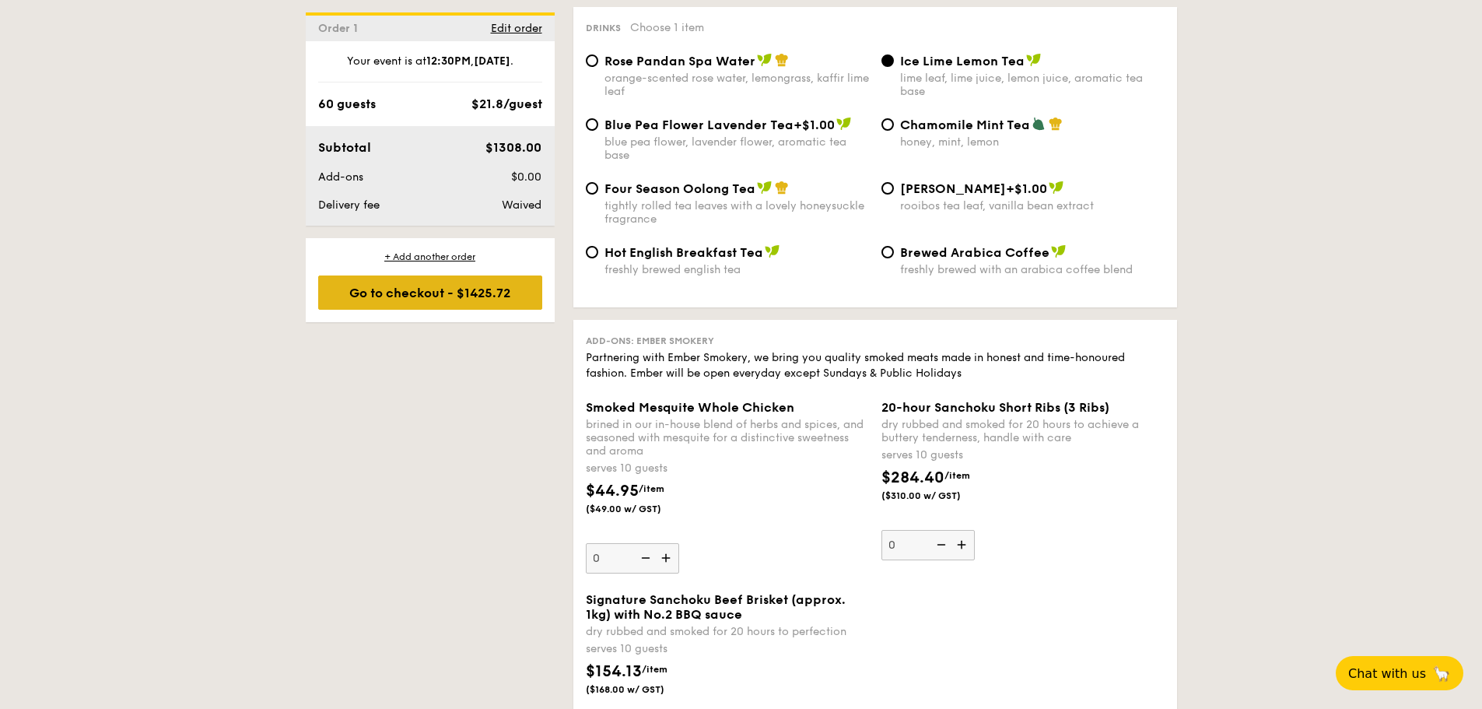
click at [409, 307] on div "Go to checkout - $1425.72" at bounding box center [430, 292] width 224 height 34
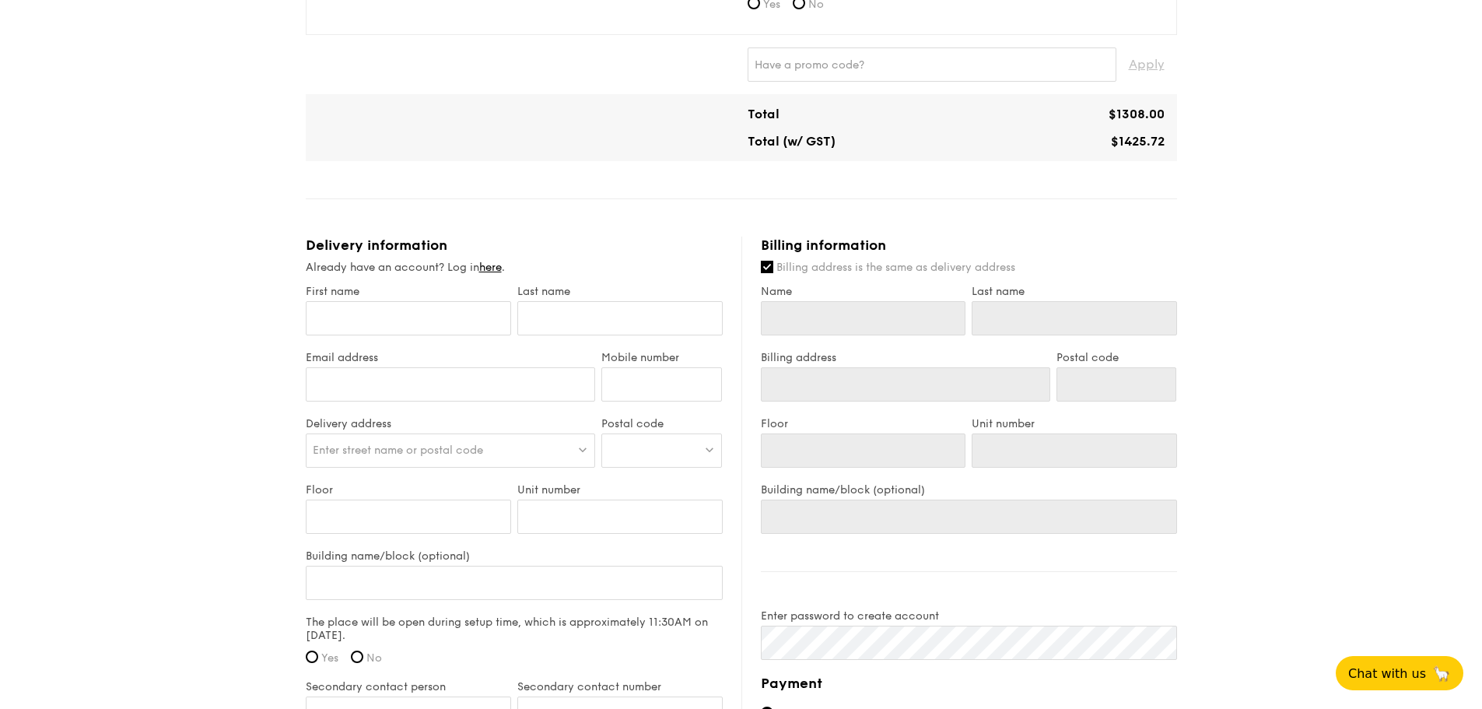
scroll to position [1081, 0]
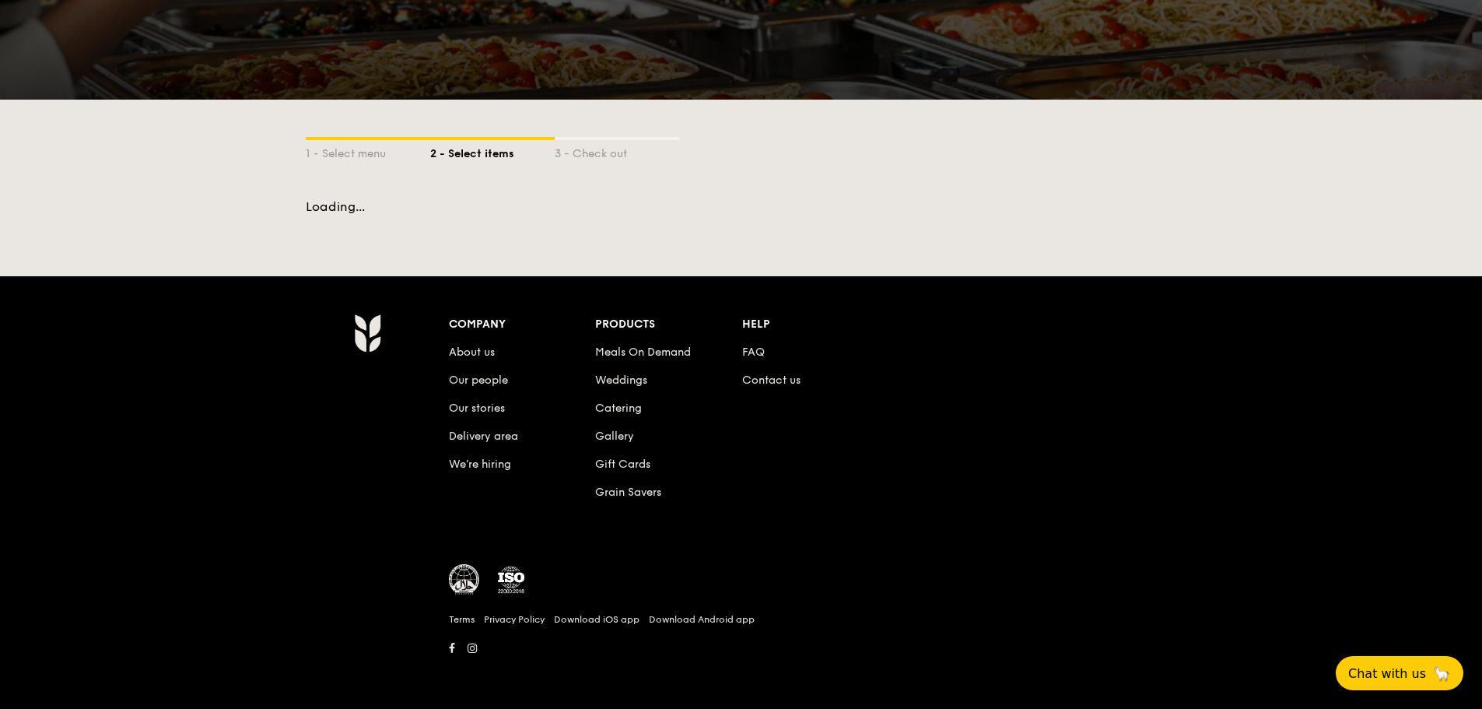
scroll to position [180, 0]
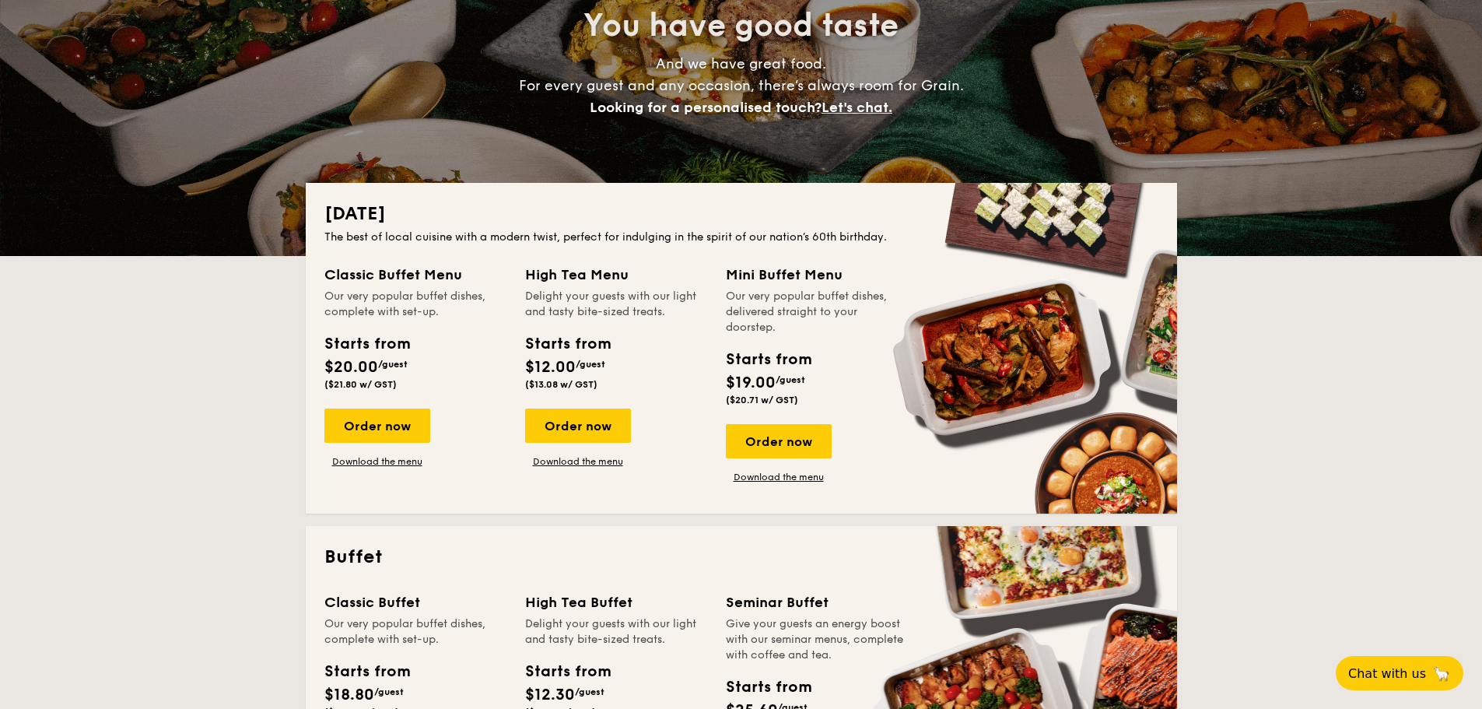
scroll to position [2246, 0]
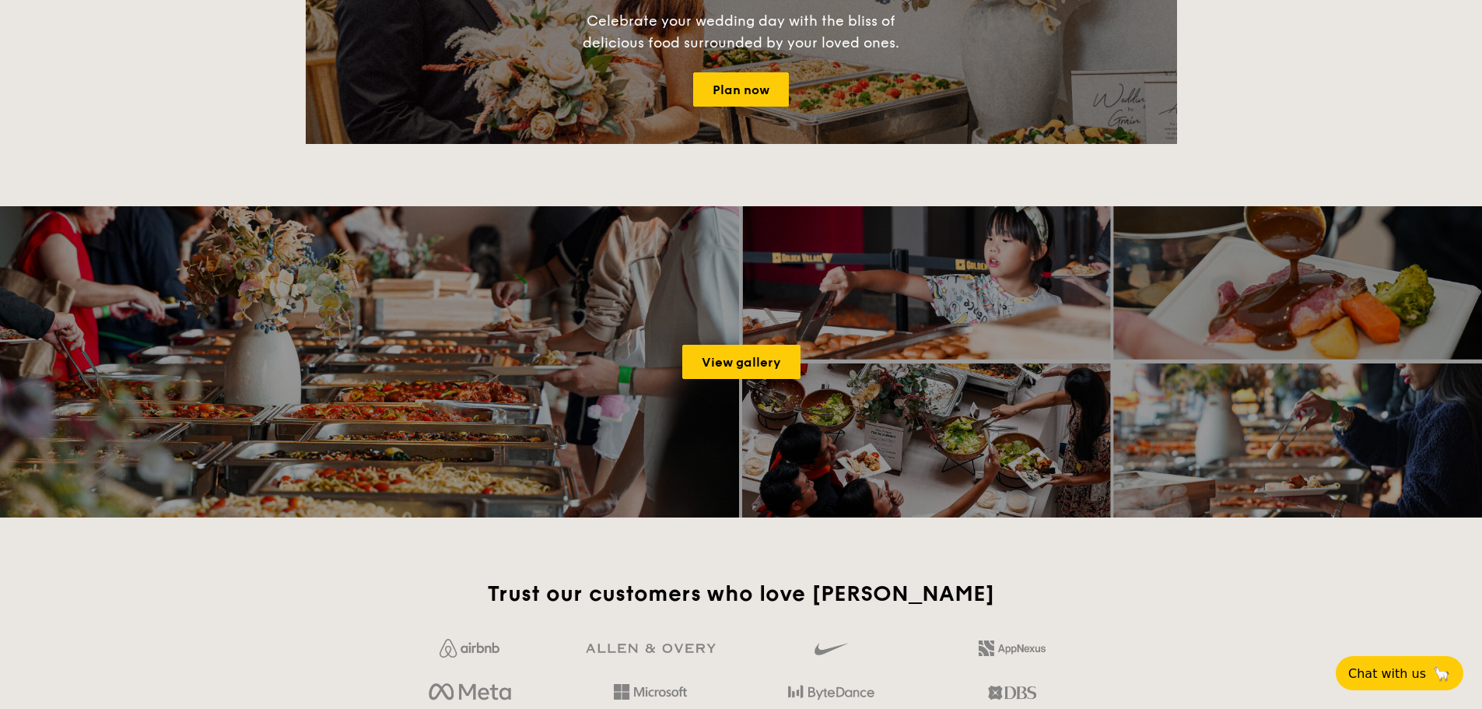
click at [924, 623] on div "Trust our customers who love [PERSON_NAME]" at bounding box center [741, 647] width 710 height 134
